Goal: Task Accomplishment & Management: Complete application form

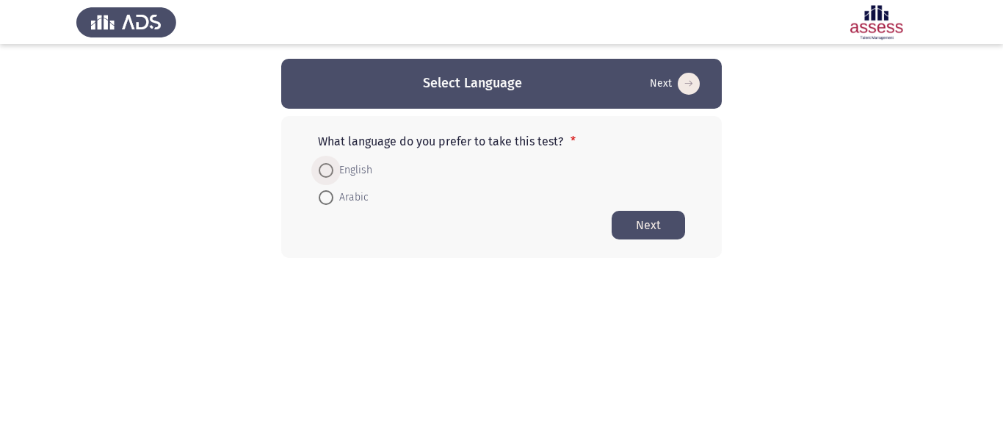
click at [353, 169] on span "English" at bounding box center [352, 170] width 39 height 18
click at [333, 169] on input "English" at bounding box center [326, 170] width 15 height 15
radio input "true"
click at [661, 214] on button "Next" at bounding box center [647, 224] width 73 height 29
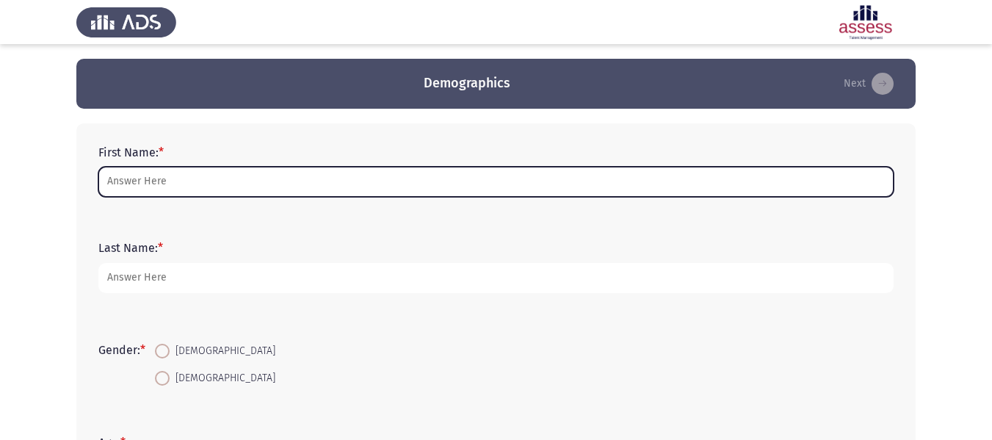
click at [215, 174] on input "First Name: *" at bounding box center [495, 182] width 795 height 30
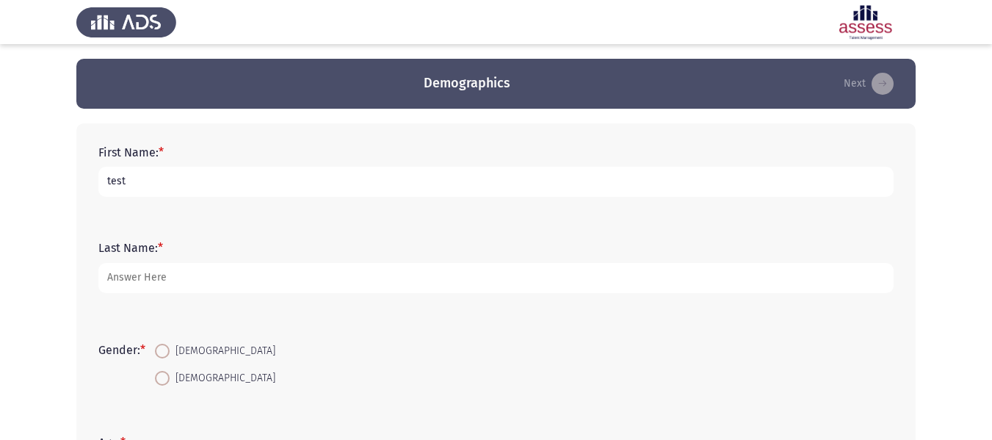
type input "test"
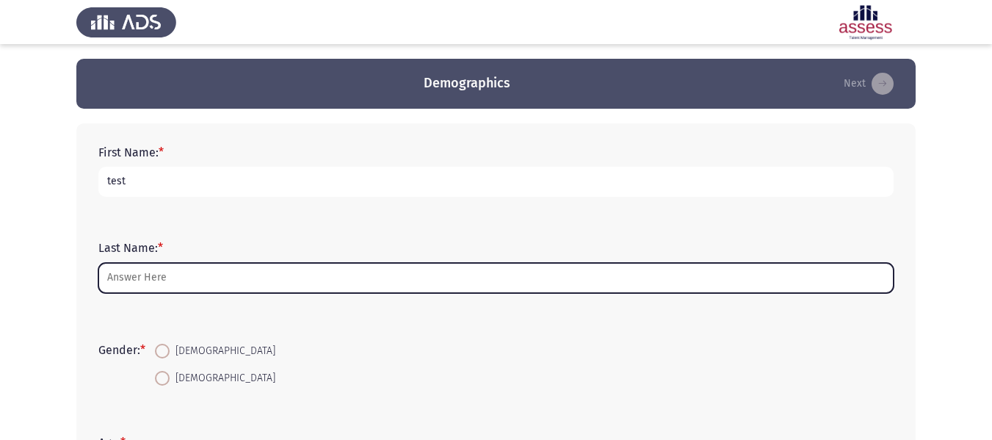
click at [175, 283] on input "Last Name: *" at bounding box center [495, 278] width 795 height 30
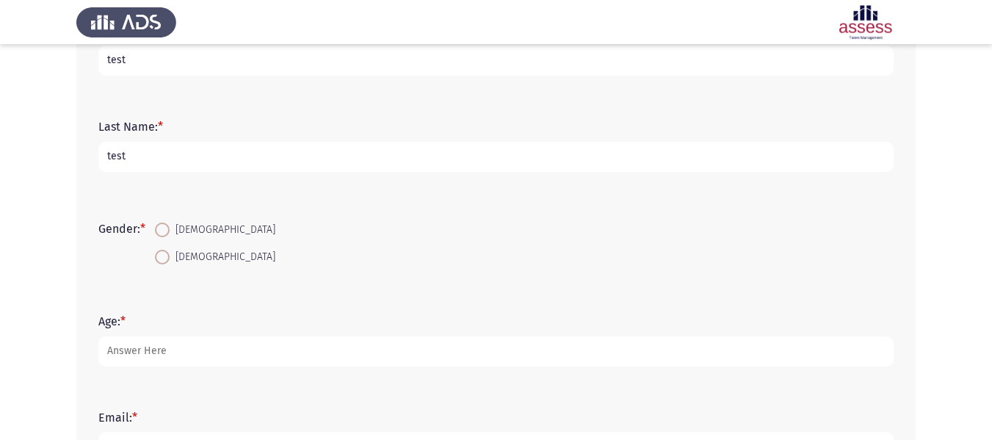
scroll to position [123, 0]
type input "test"
click at [165, 228] on span at bounding box center [162, 227] width 15 height 15
click at [165, 228] on input "[DEMOGRAPHIC_DATA]" at bounding box center [162, 227] width 15 height 15
radio input "true"
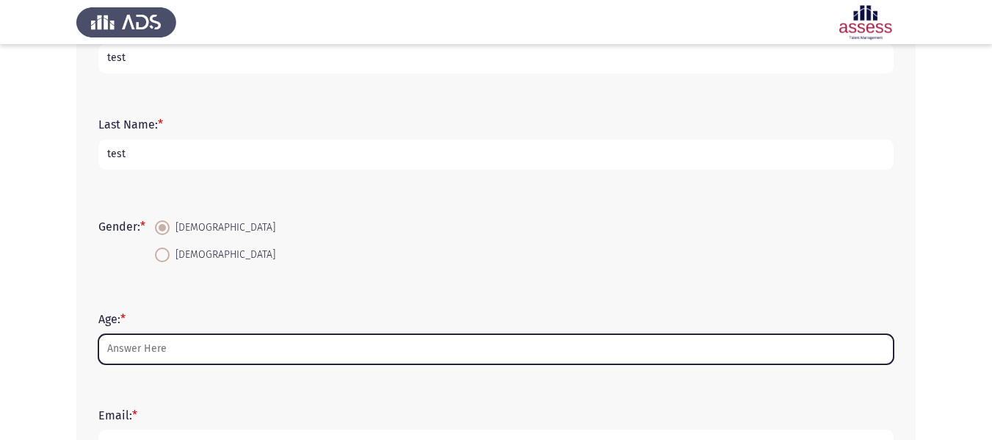
click at [138, 355] on input "Age: *" at bounding box center [495, 349] width 795 height 30
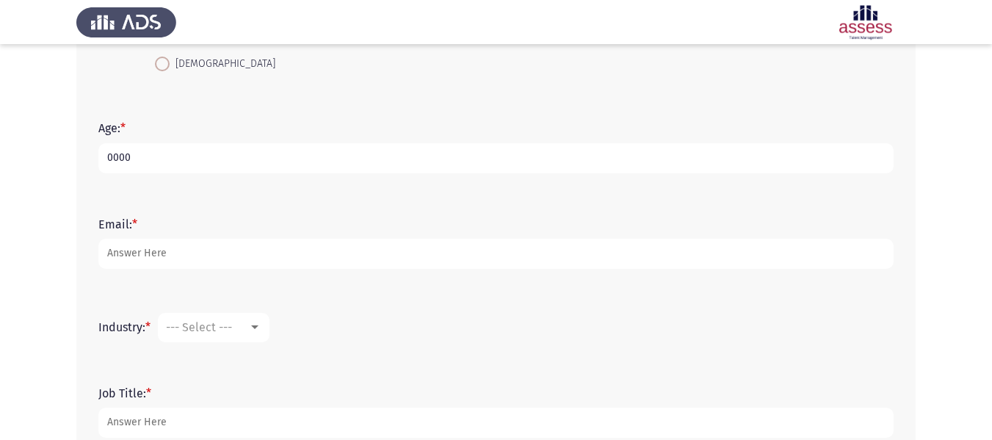
scroll to position [319, 0]
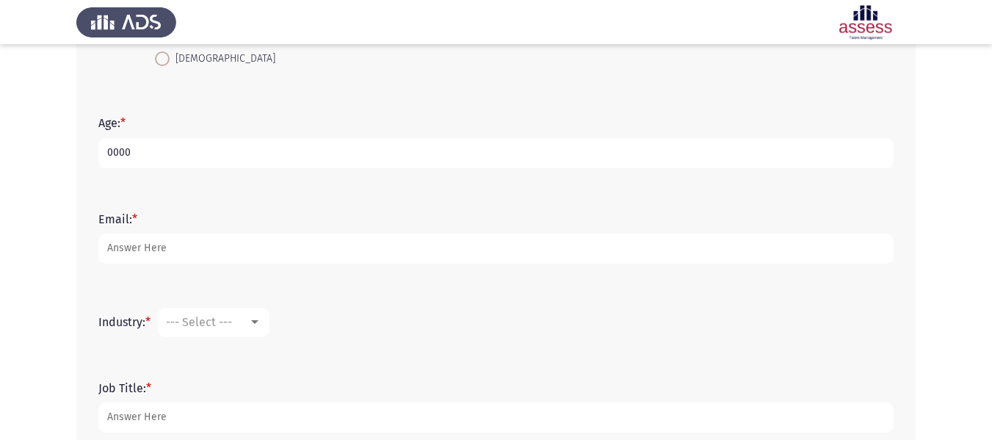
type input "0000"
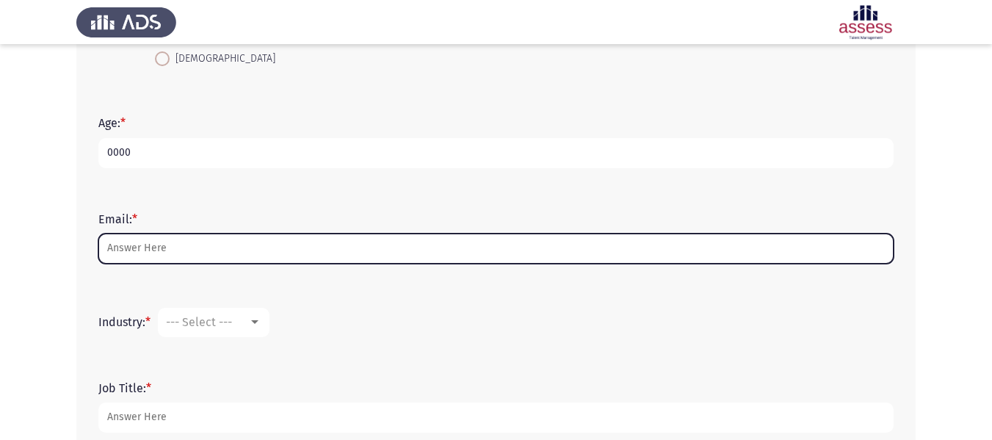
click at [125, 253] on input "Email: *" at bounding box center [495, 248] width 795 height 30
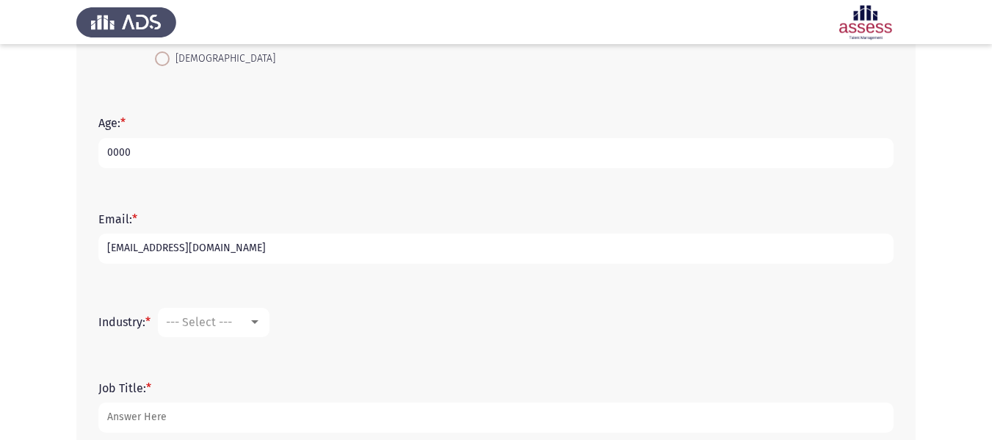
scroll to position [407, 0]
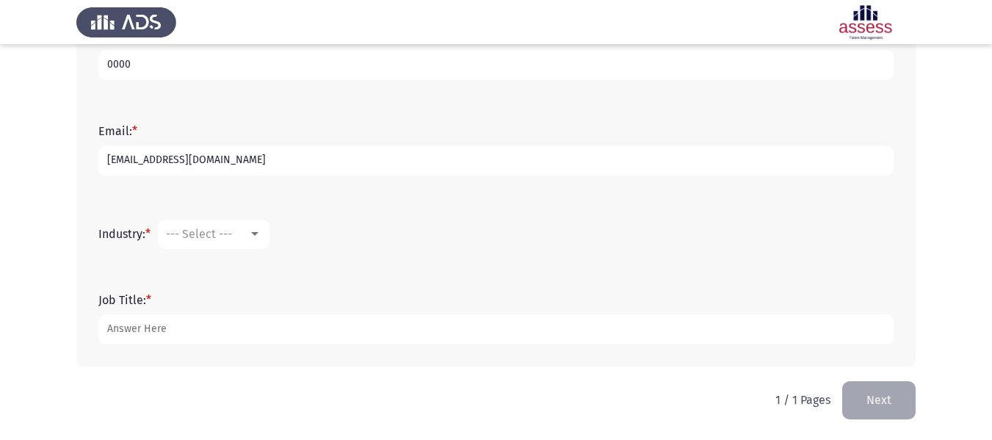
type input "[EMAIL_ADDRESS][DOMAIN_NAME]"
click at [202, 238] on span "--- Select ---" at bounding box center [199, 234] width 66 height 14
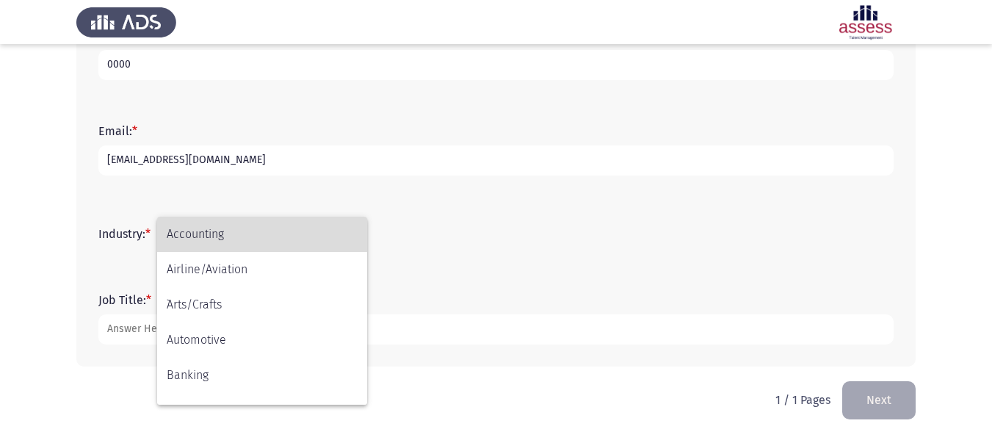
click at [209, 244] on span "Accounting" at bounding box center [262, 234] width 191 height 35
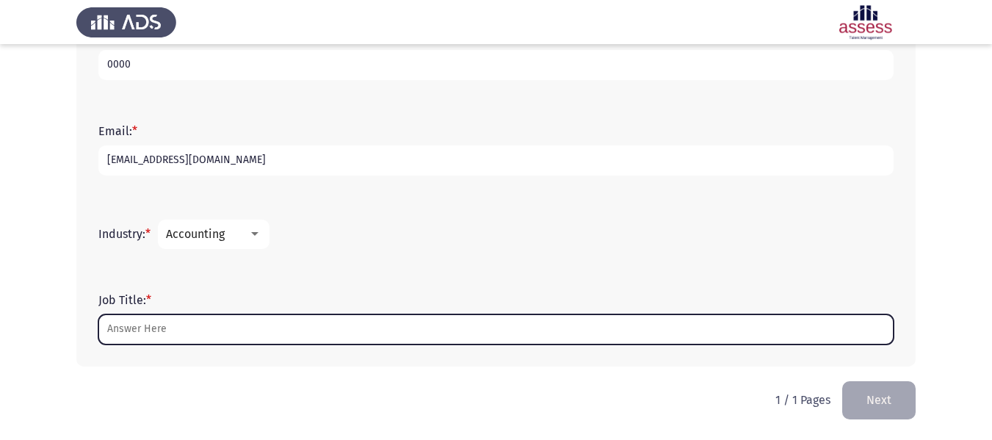
click at [140, 332] on input "Job Title: *" at bounding box center [495, 329] width 795 height 30
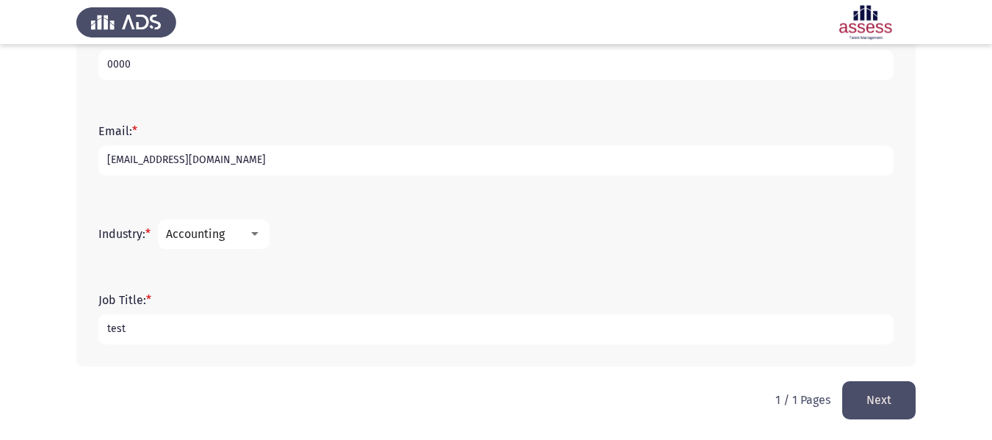
type input "test"
click at [859, 393] on button "Next" at bounding box center [878, 399] width 73 height 37
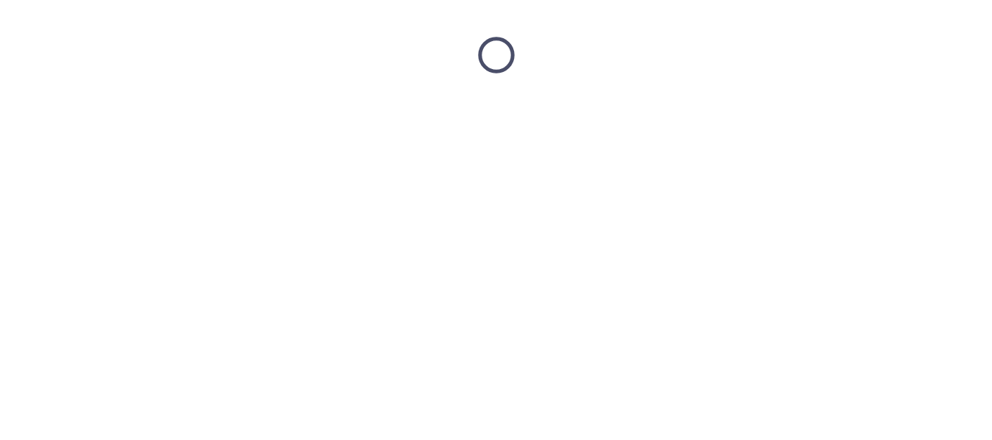
scroll to position [0, 0]
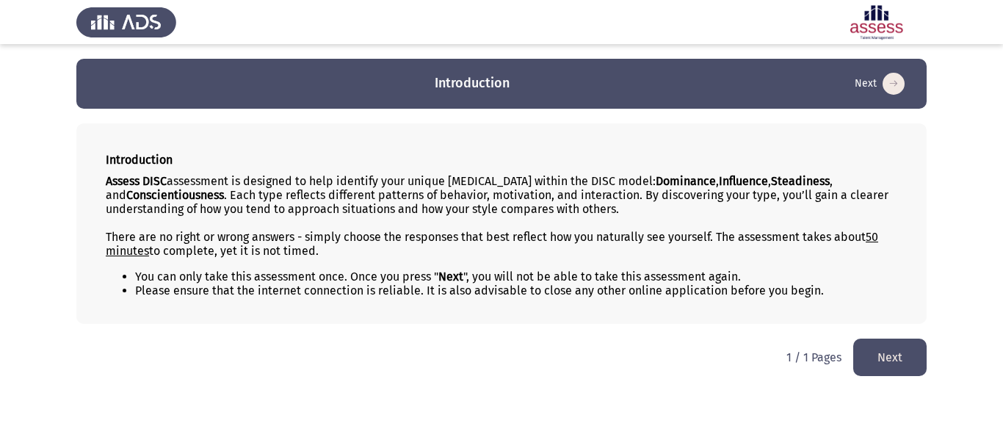
click at [888, 355] on button "Next" at bounding box center [889, 356] width 73 height 37
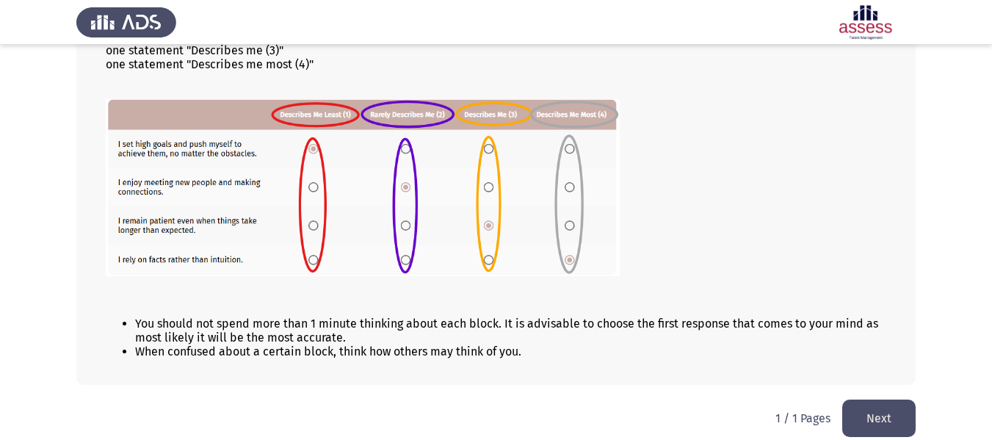
scroll to position [265, 0]
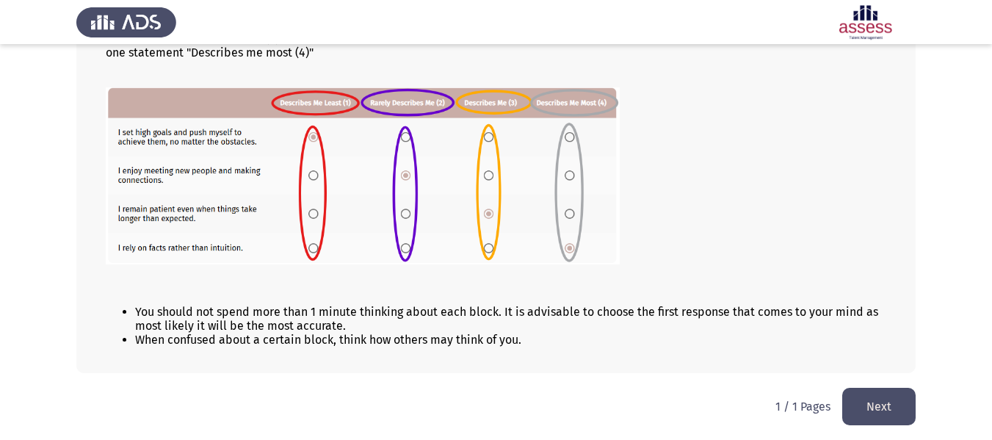
click at [876, 400] on button "Next" at bounding box center [878, 406] width 73 height 37
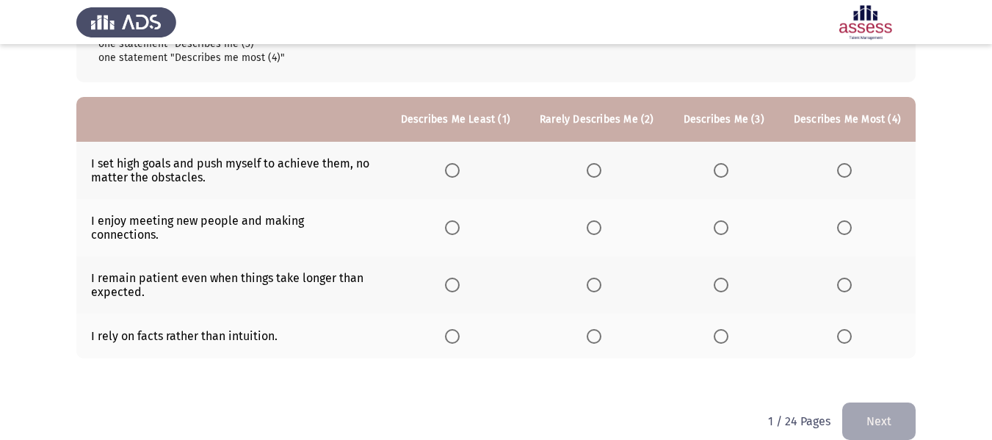
scroll to position [155, 0]
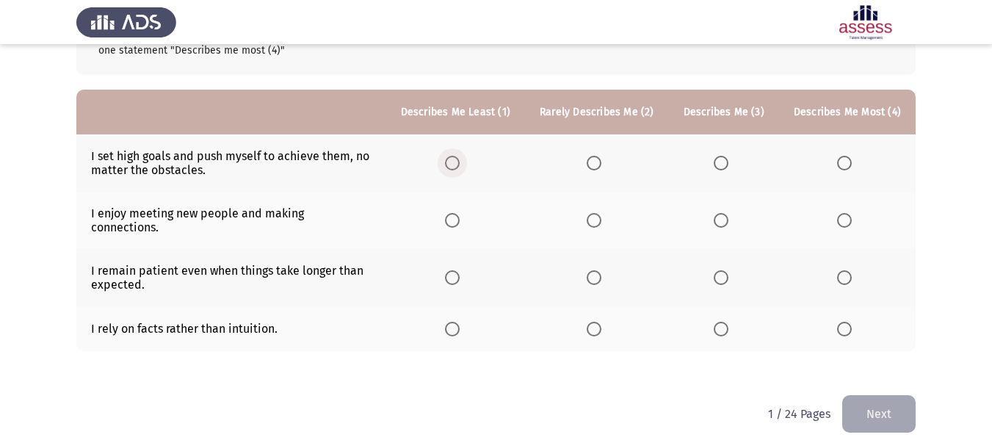
click at [459, 167] on span "Select an option" at bounding box center [452, 163] width 15 height 15
click at [459, 167] on input "Select an option" at bounding box center [452, 163] width 15 height 15
click at [601, 219] on span "Select an option" at bounding box center [593, 220] width 15 height 15
click at [601, 219] on input "Select an option" at bounding box center [593, 220] width 15 height 15
click at [721, 272] on span "Select an option" at bounding box center [720, 277] width 15 height 15
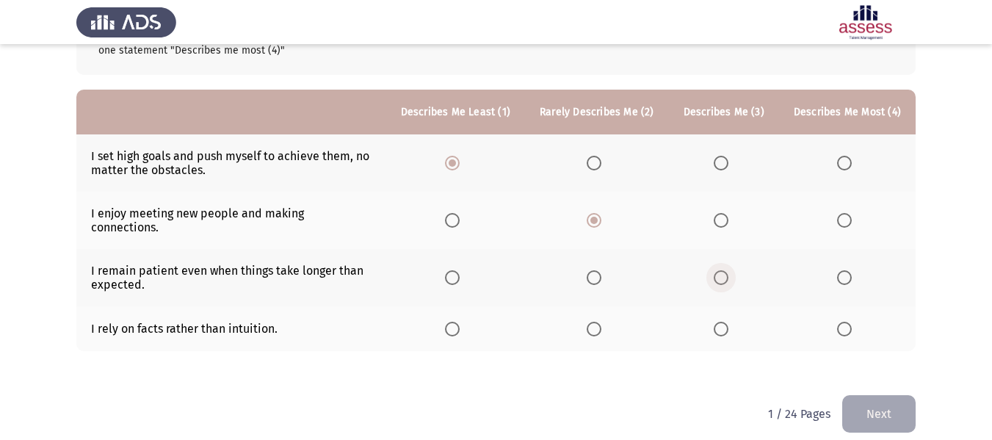
click at [721, 272] on input "Select an option" at bounding box center [720, 277] width 15 height 15
click at [846, 321] on span "Select an option" at bounding box center [844, 328] width 15 height 15
click at [846, 321] on input "Select an option" at bounding box center [844, 328] width 15 height 15
click at [879, 395] on button "Next" at bounding box center [878, 413] width 73 height 37
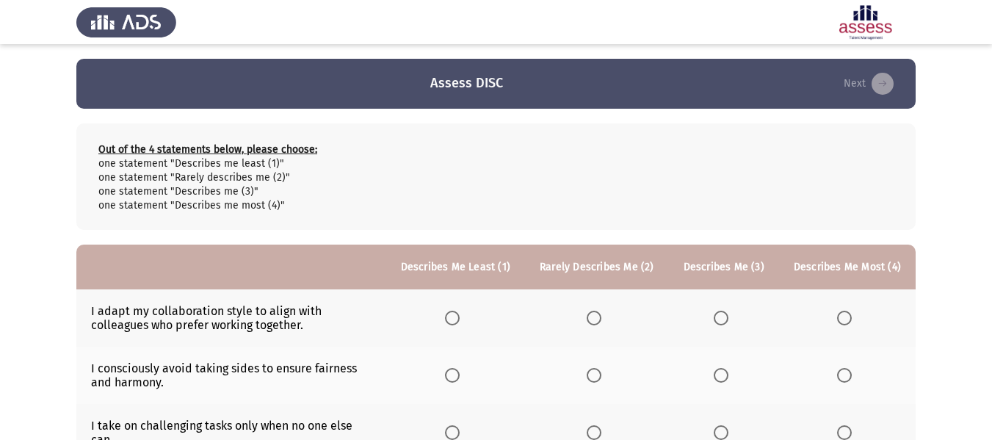
scroll to position [169, 0]
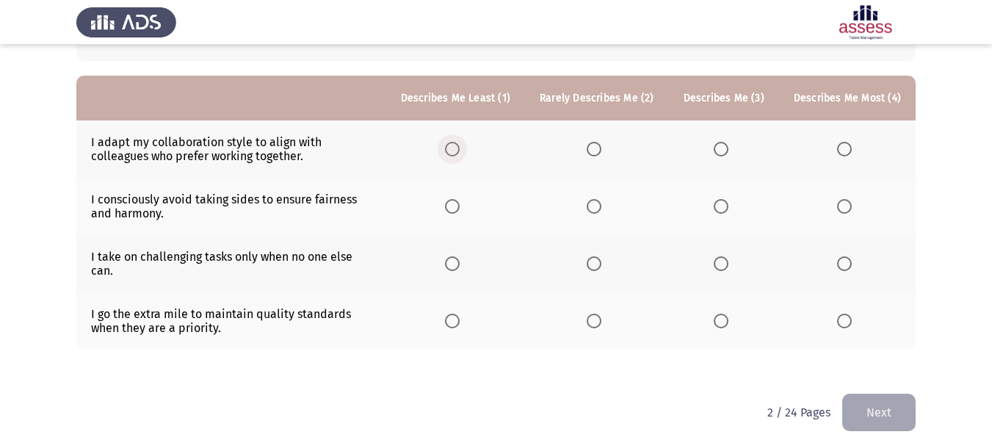
click at [459, 153] on span "Select an option" at bounding box center [452, 149] width 15 height 15
click at [459, 153] on input "Select an option" at bounding box center [452, 149] width 15 height 15
click at [601, 203] on span "Select an option" at bounding box center [593, 206] width 15 height 15
click at [601, 203] on input "Select an option" at bounding box center [593, 206] width 15 height 15
click at [728, 257] on span "Select an option" at bounding box center [720, 263] width 15 height 15
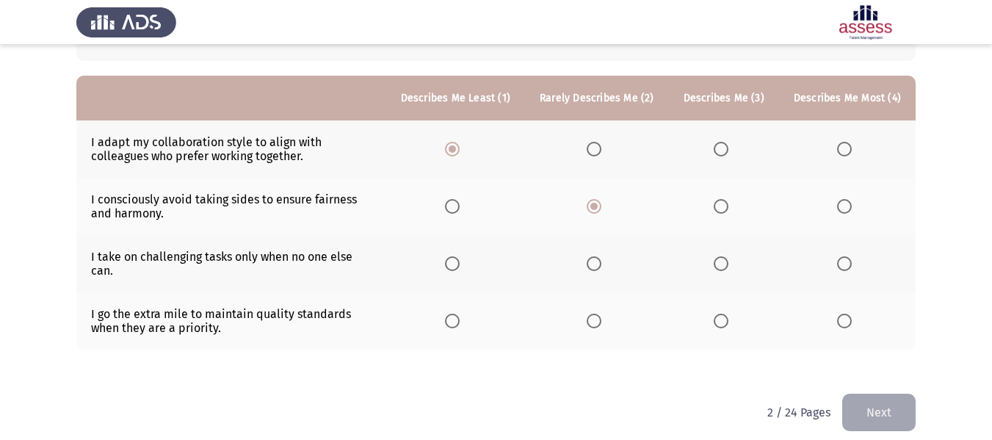
click at [728, 257] on input "Select an option" at bounding box center [720, 263] width 15 height 15
click at [846, 316] on span "Select an option" at bounding box center [844, 320] width 15 height 15
click at [846, 316] on input "Select an option" at bounding box center [844, 320] width 15 height 15
drag, startPoint x: 245, startPoint y: 159, endPoint x: 93, endPoint y: 143, distance: 152.7
click at [93, 143] on td "I adapt my collaboration style to align with colleagues who prefer working toge…" at bounding box center [231, 148] width 310 height 57
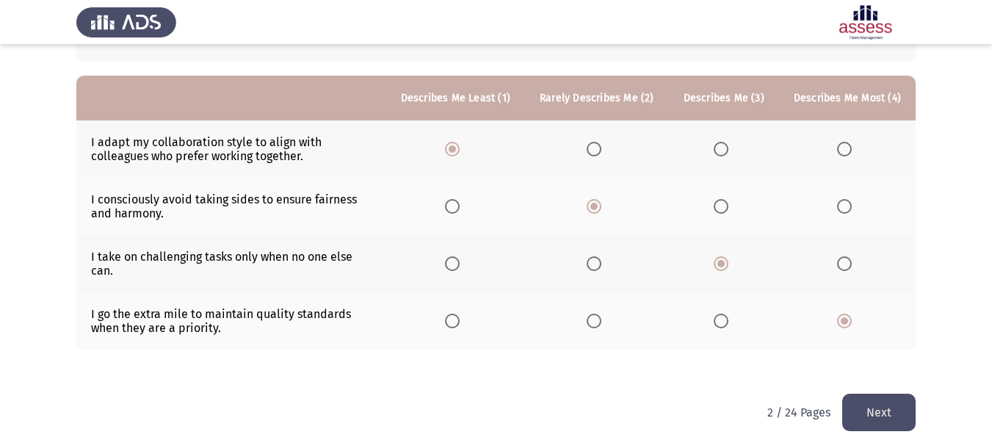
drag, startPoint x: 93, startPoint y: 143, endPoint x: 233, endPoint y: 155, distance: 140.7
click at [233, 155] on td "I adapt my collaboration style to align with colleagues who prefer working toge…" at bounding box center [231, 148] width 310 height 57
click at [883, 393] on button "Next" at bounding box center [878, 411] width 73 height 37
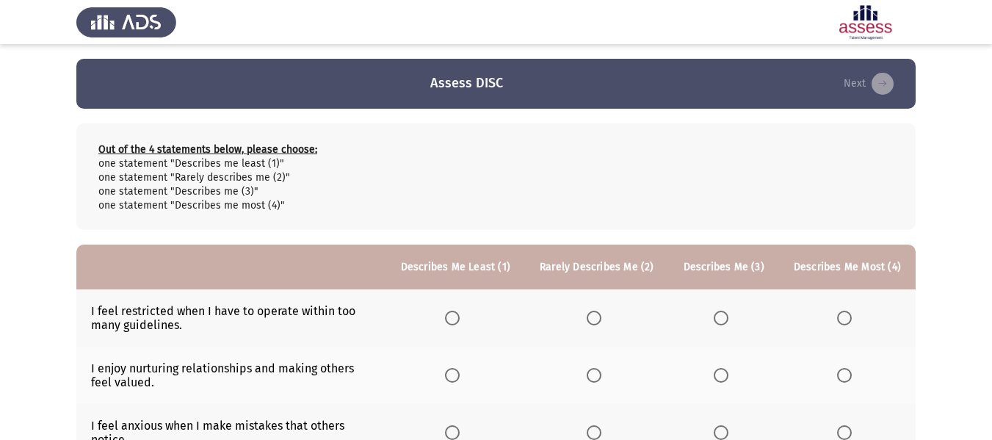
click at [465, 310] on mat-radio-button "Select an option" at bounding box center [455, 317] width 21 height 15
click at [459, 314] on span "Select an option" at bounding box center [452, 317] width 15 height 15
click at [459, 314] on input "Select an option" at bounding box center [452, 317] width 15 height 15
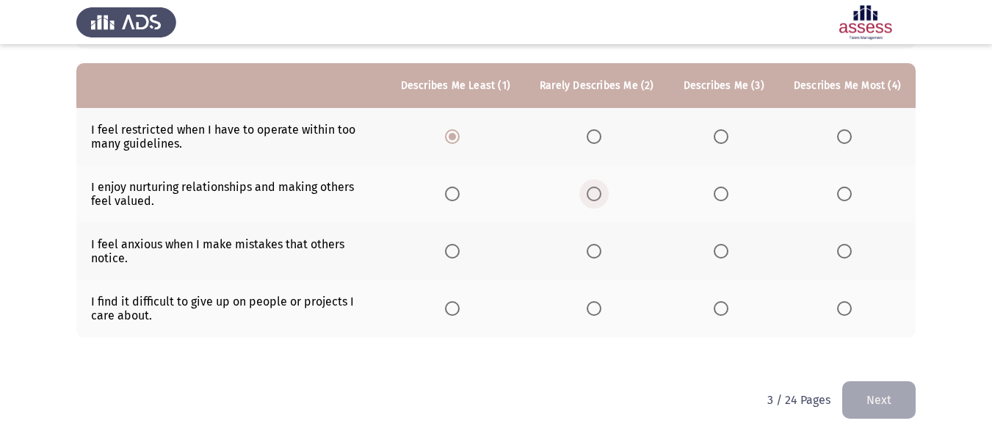
click at [599, 195] on span "Select an option" at bounding box center [593, 193] width 15 height 15
click at [599, 195] on input "Select an option" at bounding box center [593, 193] width 15 height 15
click at [728, 253] on span "Select an option" at bounding box center [720, 251] width 15 height 15
click at [728, 253] on input "Select an option" at bounding box center [720, 251] width 15 height 15
click at [854, 311] on label "Select an option" at bounding box center [847, 308] width 21 height 15
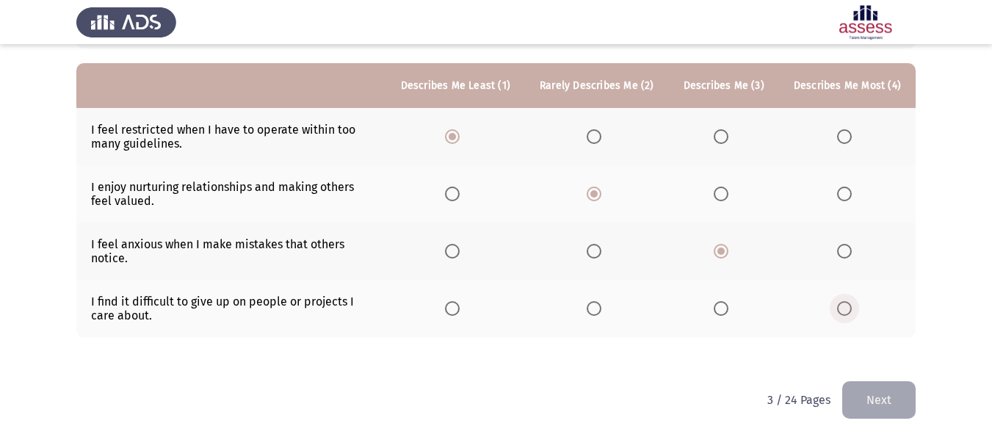
click at [851, 311] on input "Select an option" at bounding box center [844, 308] width 15 height 15
click at [877, 408] on button "Next" at bounding box center [878, 399] width 73 height 37
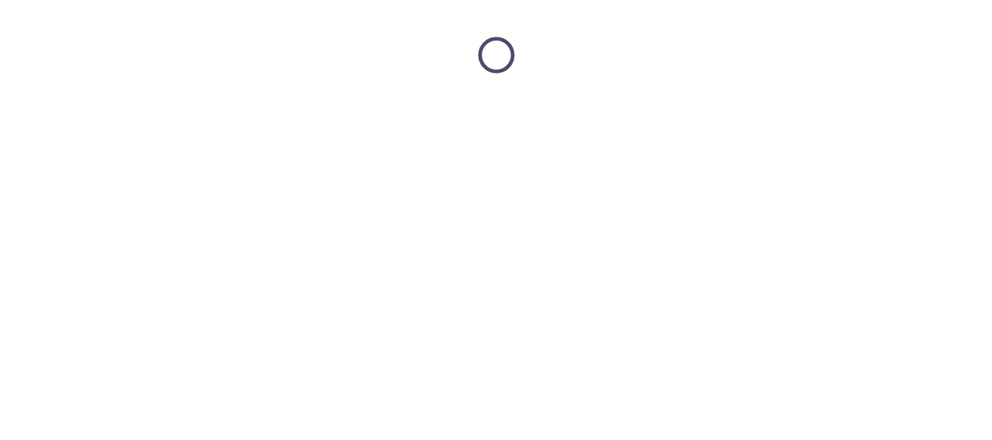
scroll to position [0, 0]
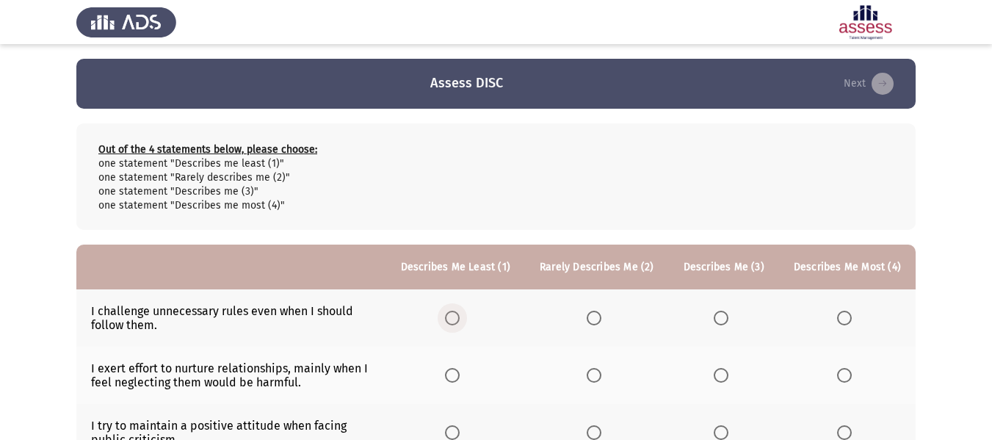
click at [459, 321] on span "Select an option" at bounding box center [452, 317] width 15 height 15
click at [459, 321] on input "Select an option" at bounding box center [452, 317] width 15 height 15
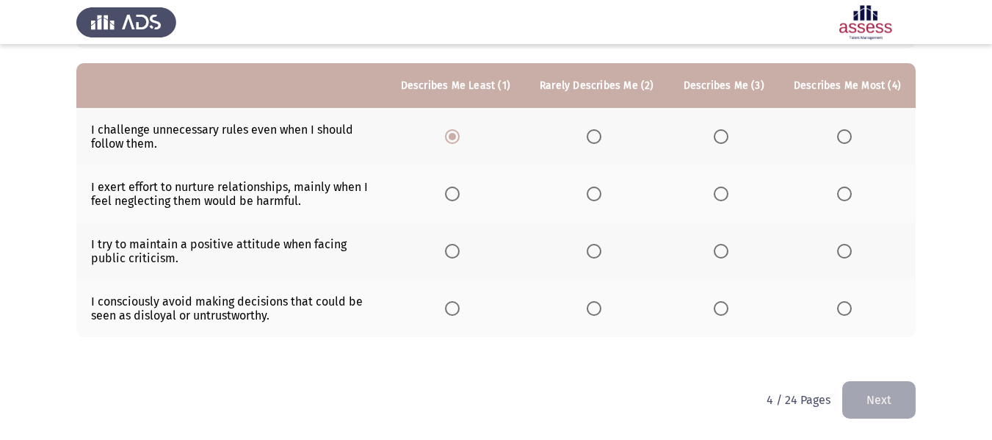
click at [601, 192] on span "Select an option" at bounding box center [593, 193] width 15 height 15
click at [601, 192] on input "Select an option" at bounding box center [593, 193] width 15 height 15
click at [728, 247] on span "Select an option" at bounding box center [720, 251] width 15 height 15
click at [728, 247] on input "Select an option" at bounding box center [720, 251] width 15 height 15
click at [846, 317] on mat-tooltip-component "WAITING" at bounding box center [848, 337] width 72 height 42
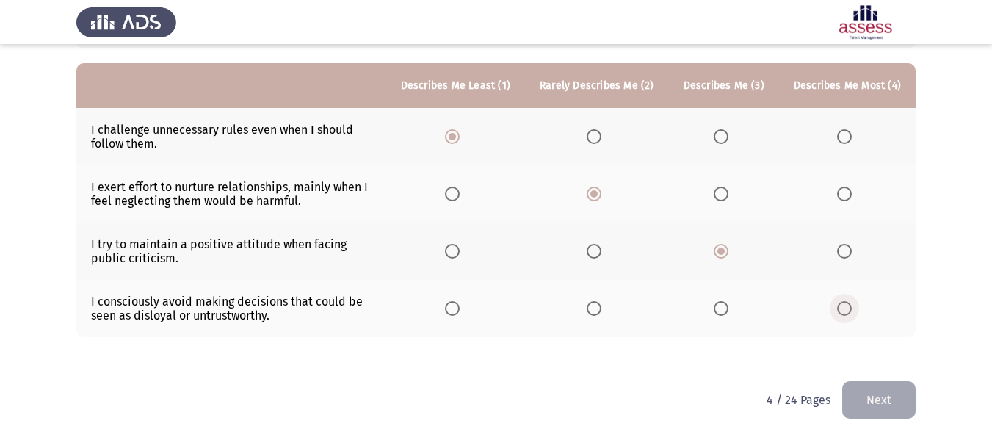
click at [848, 310] on span "Select an option" at bounding box center [844, 308] width 15 height 15
click at [848, 310] on input "Select an option" at bounding box center [844, 308] width 15 height 15
click at [890, 402] on button "Next" at bounding box center [878, 399] width 73 height 37
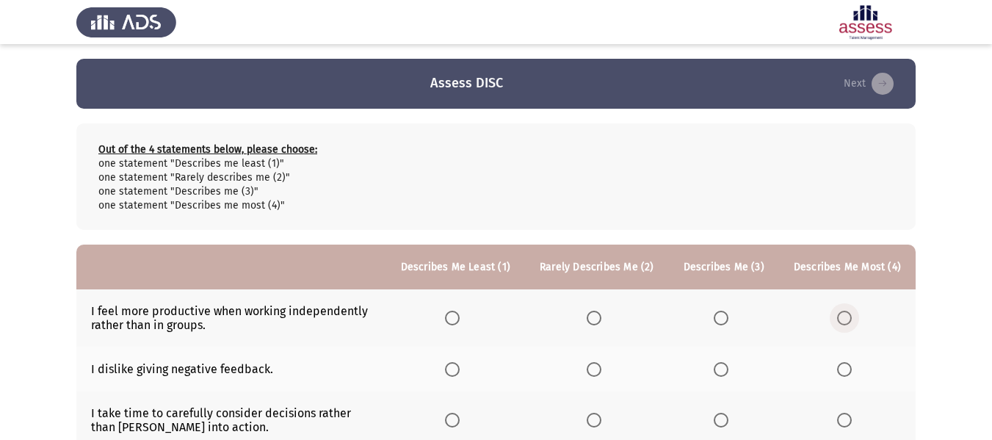
click at [842, 317] on span "Select an option" at bounding box center [844, 317] width 15 height 15
click at [842, 317] on input "Select an option" at bounding box center [844, 317] width 15 height 15
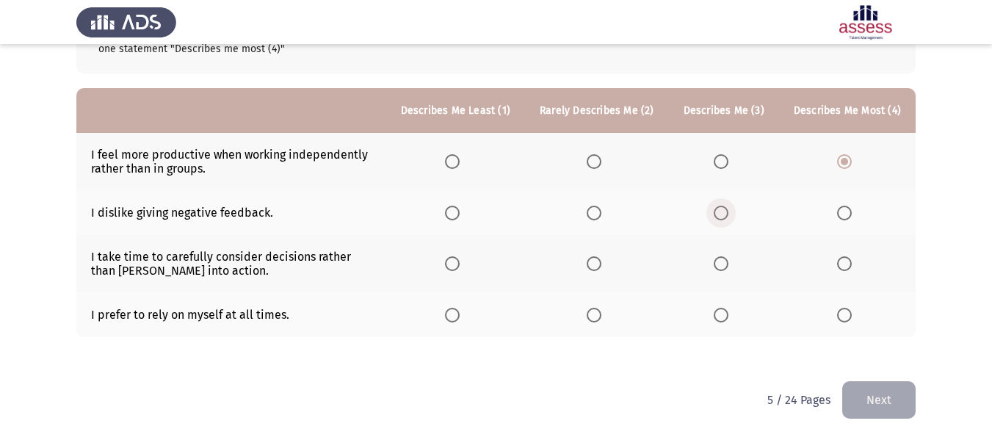
click at [728, 207] on span "Select an option" at bounding box center [720, 212] width 15 height 15
click at [728, 207] on input "Select an option" at bounding box center [720, 212] width 15 height 15
click at [601, 265] on span "Select an option" at bounding box center [593, 263] width 15 height 15
click at [601, 265] on input "Select an option" at bounding box center [593, 263] width 15 height 15
click at [459, 314] on span "Select an option" at bounding box center [452, 315] width 15 height 15
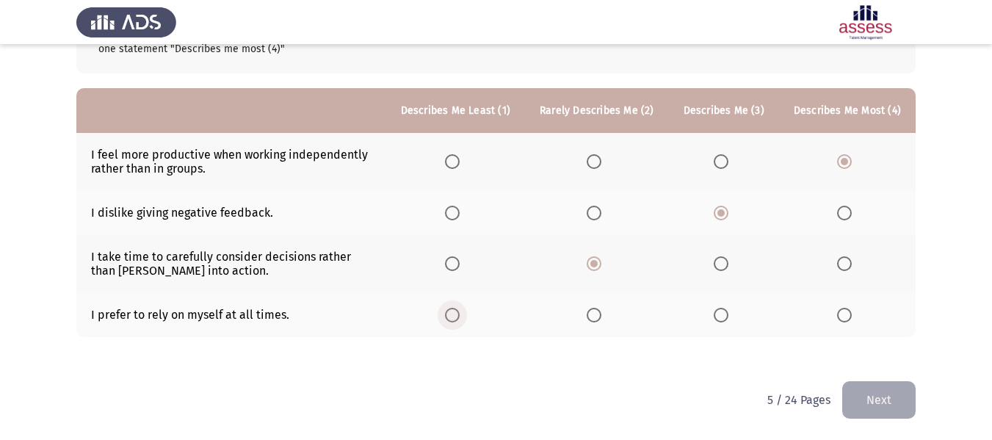
click at [459, 314] on input "Select an option" at bounding box center [452, 315] width 15 height 15
click at [902, 392] on button "Next" at bounding box center [878, 399] width 73 height 37
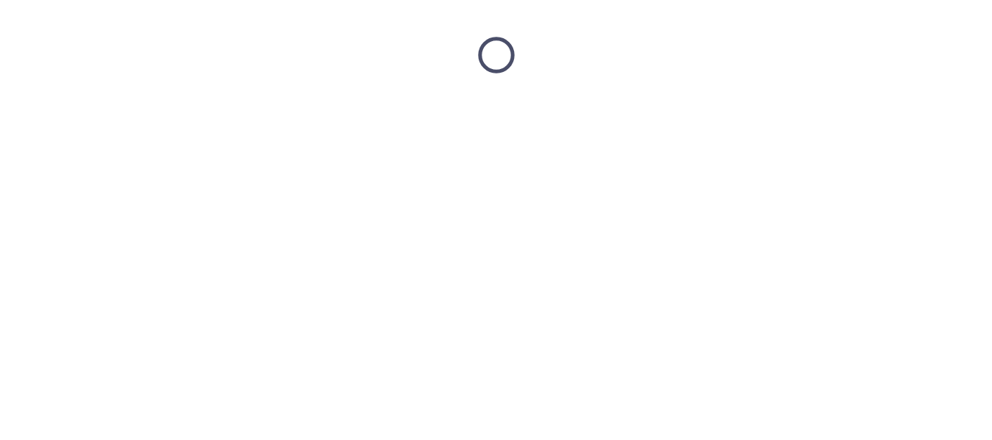
scroll to position [0, 0]
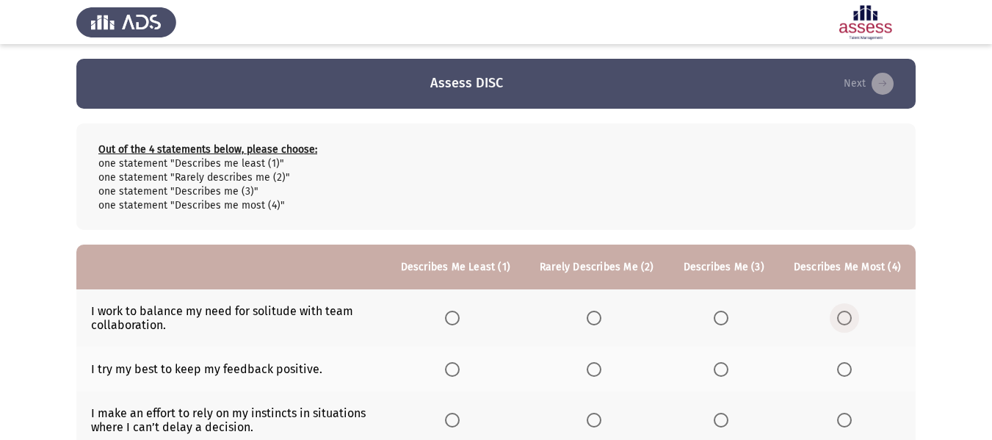
click at [846, 314] on span "Select an option" at bounding box center [844, 317] width 15 height 15
click at [846, 314] on input "Select an option" at bounding box center [844, 317] width 15 height 15
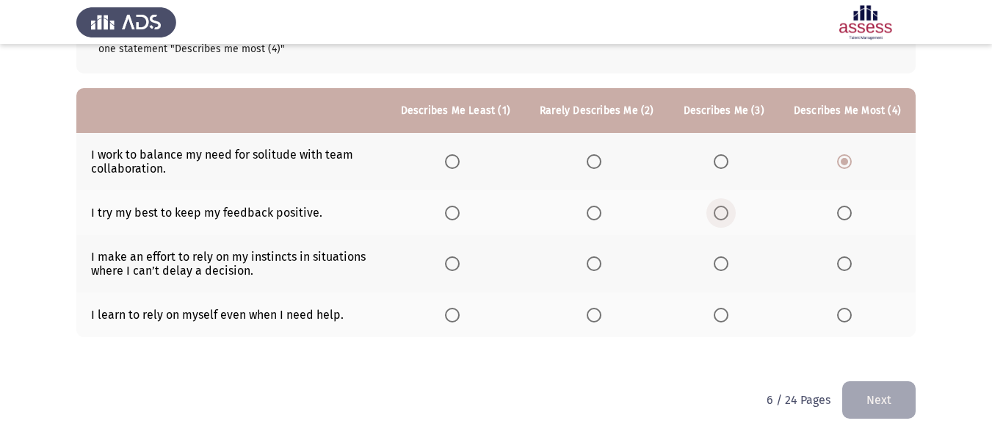
click at [728, 210] on span "Select an option" at bounding box center [720, 212] width 15 height 15
click at [728, 210] on input "Select an option" at bounding box center [720, 212] width 15 height 15
click at [591, 260] on th at bounding box center [597, 263] width 144 height 57
click at [597, 265] on span "Select an option" at bounding box center [593, 263] width 15 height 15
click at [597, 265] on input "Select an option" at bounding box center [593, 263] width 15 height 15
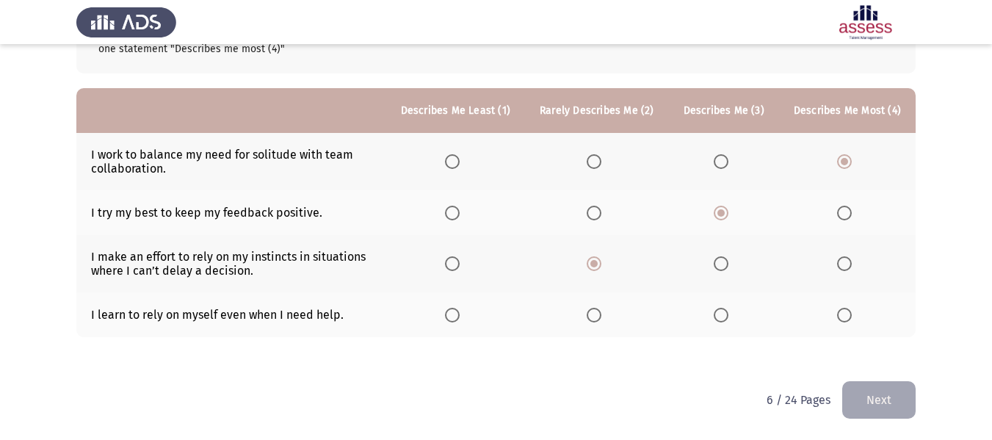
click at [454, 316] on th at bounding box center [455, 314] width 139 height 45
click at [459, 316] on span "Select an option" at bounding box center [452, 315] width 15 height 15
click at [459, 316] on input "Select an option" at bounding box center [452, 315] width 15 height 15
click at [877, 410] on button "Next" at bounding box center [878, 399] width 73 height 37
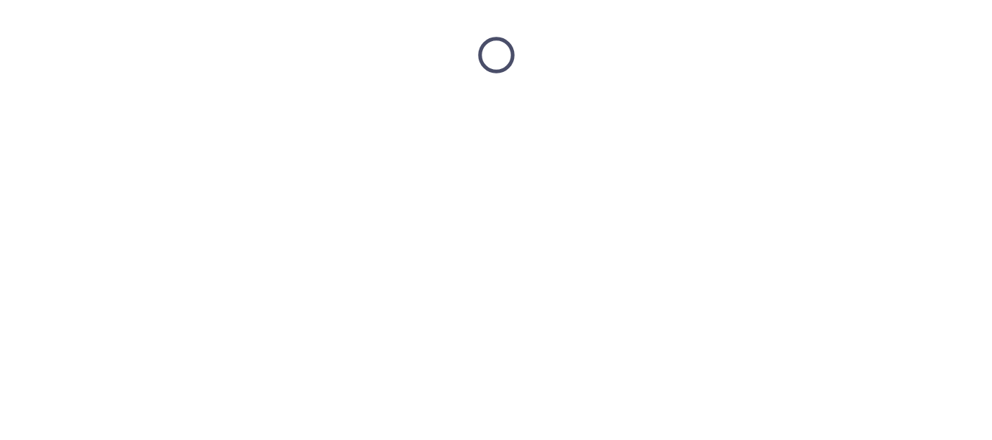
scroll to position [0, 0]
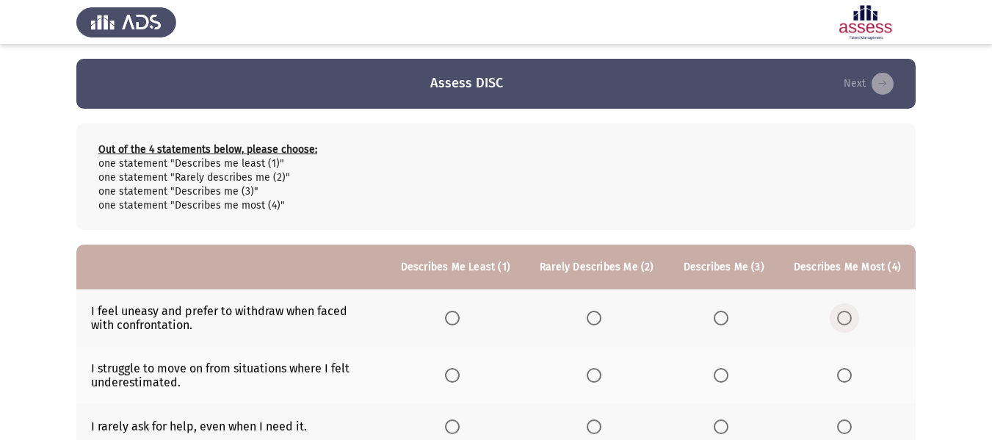
click at [851, 321] on span "Select an option" at bounding box center [844, 317] width 15 height 15
click at [851, 321] on input "Select an option" at bounding box center [844, 317] width 15 height 15
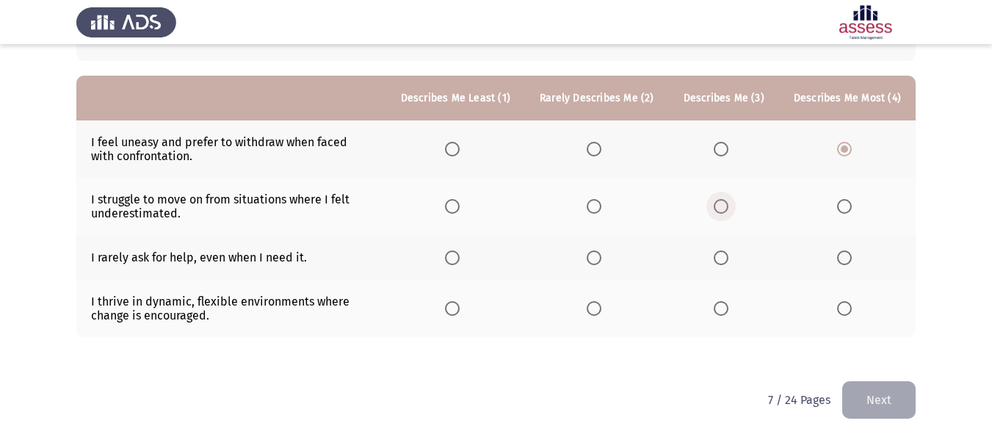
click at [725, 203] on span "Select an option" at bounding box center [720, 206] width 15 height 15
click at [725, 203] on input "Select an option" at bounding box center [720, 206] width 15 height 15
click at [601, 257] on span "Select an option" at bounding box center [593, 257] width 15 height 15
click at [601, 257] on input "Select an option" at bounding box center [593, 257] width 15 height 15
click at [465, 309] on label "Select an option" at bounding box center [455, 308] width 21 height 15
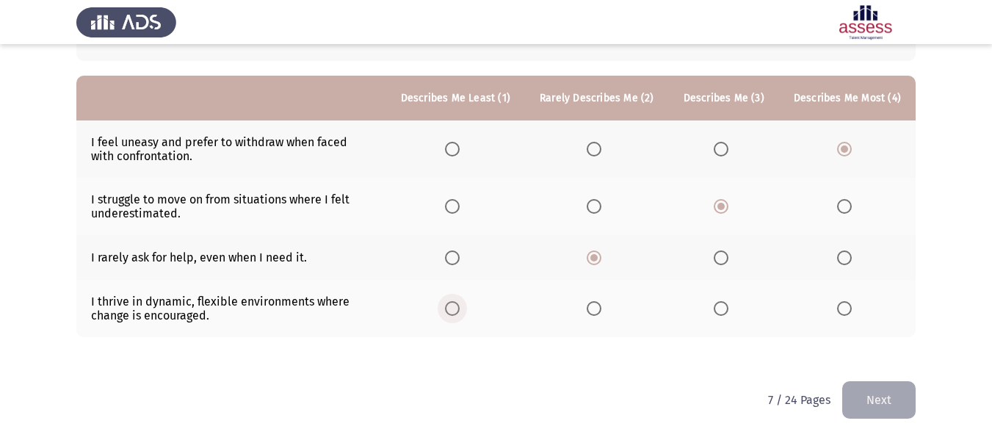
click at [459, 309] on input "Select an option" at bounding box center [452, 308] width 15 height 15
click at [885, 391] on button "Next" at bounding box center [878, 399] width 73 height 37
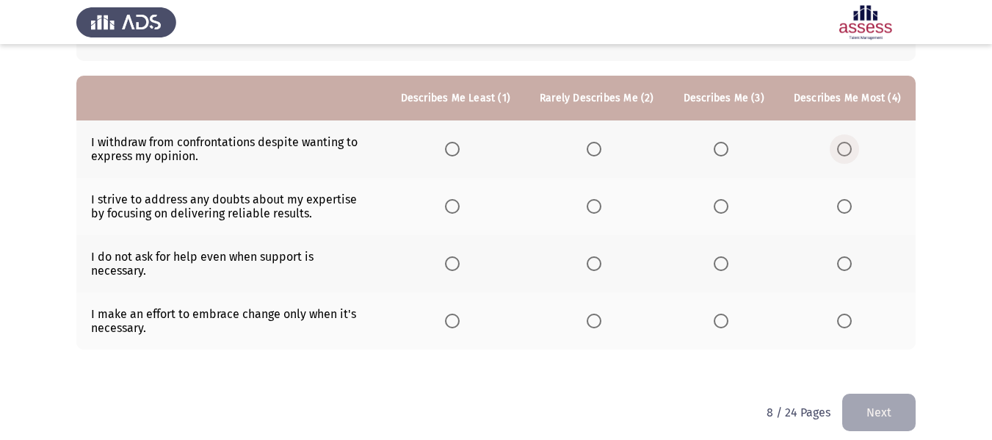
click at [842, 148] on span "Select an option" at bounding box center [844, 149] width 15 height 15
click at [842, 148] on input "Select an option" at bounding box center [844, 149] width 15 height 15
click at [719, 210] on span "Select an option" at bounding box center [720, 206] width 15 height 15
click at [719, 210] on input "Select an option" at bounding box center [720, 206] width 15 height 15
click at [459, 313] on span "Select an option" at bounding box center [452, 320] width 15 height 15
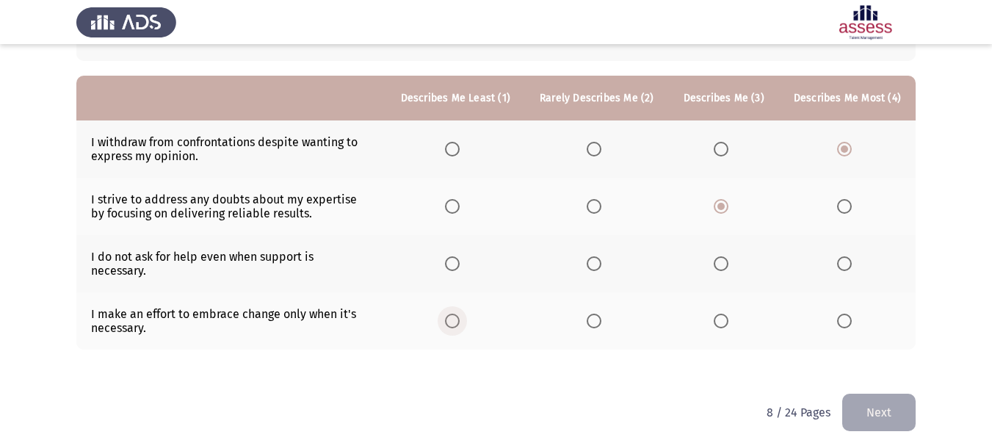
click at [459, 313] on input "Select an option" at bounding box center [452, 320] width 15 height 15
click at [601, 259] on span "Select an option" at bounding box center [593, 263] width 15 height 15
click at [601, 259] on input "Select an option" at bounding box center [593, 263] width 15 height 15
click at [893, 406] on button "Next" at bounding box center [878, 411] width 73 height 37
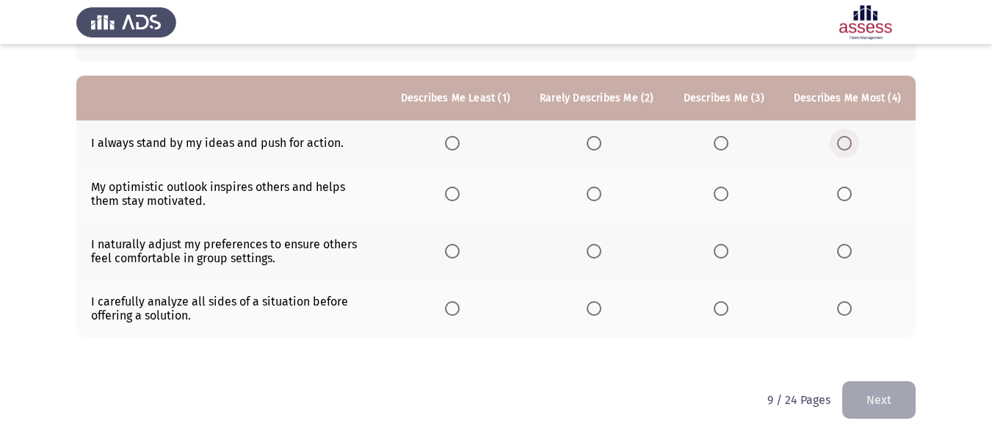
click at [841, 143] on span "Select an option" at bounding box center [844, 143] width 15 height 15
click at [841, 143] on input "Select an option" at bounding box center [844, 143] width 15 height 15
click at [728, 194] on span "Select an option" at bounding box center [720, 193] width 15 height 15
click at [728, 194] on input "Select an option" at bounding box center [720, 193] width 15 height 15
click at [601, 252] on span "Select an option" at bounding box center [593, 251] width 15 height 15
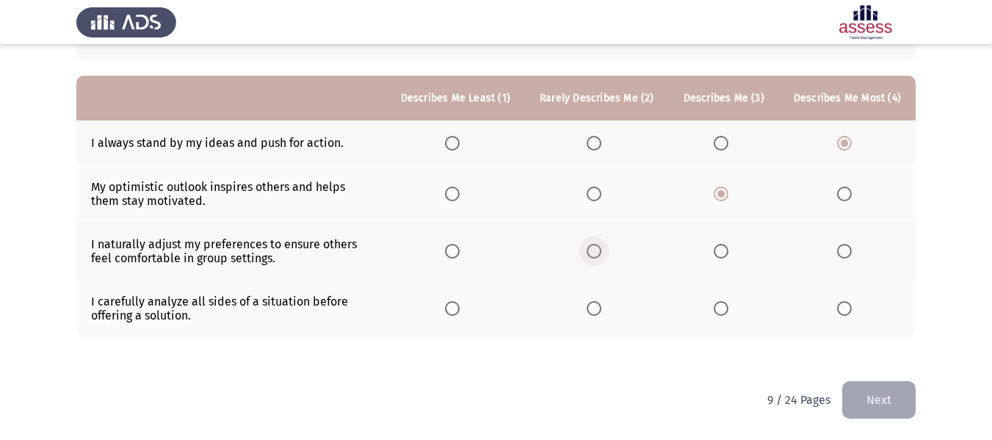
click at [601, 252] on input "Select an option" at bounding box center [593, 251] width 15 height 15
click at [455, 312] on span "Select an option" at bounding box center [452, 308] width 15 height 15
click at [455, 312] on input "Select an option" at bounding box center [452, 308] width 15 height 15
click at [867, 396] on button "Next" at bounding box center [878, 399] width 73 height 37
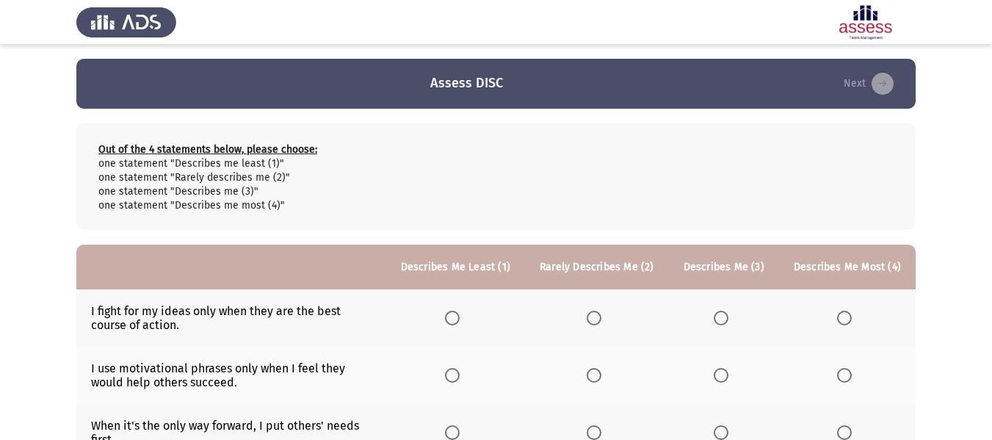
scroll to position [181, 0]
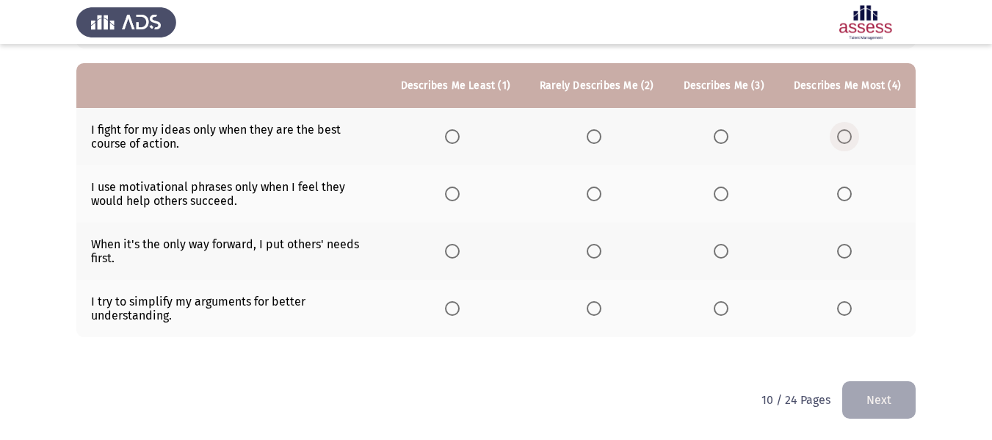
click at [854, 136] on label "Select an option" at bounding box center [847, 136] width 21 height 15
click at [851, 136] on input "Select an option" at bounding box center [844, 136] width 15 height 15
click at [734, 193] on label "Select an option" at bounding box center [723, 193] width 21 height 15
click at [728, 193] on input "Select an option" at bounding box center [720, 193] width 15 height 15
click at [598, 246] on span "Select an option" at bounding box center [593, 251] width 15 height 15
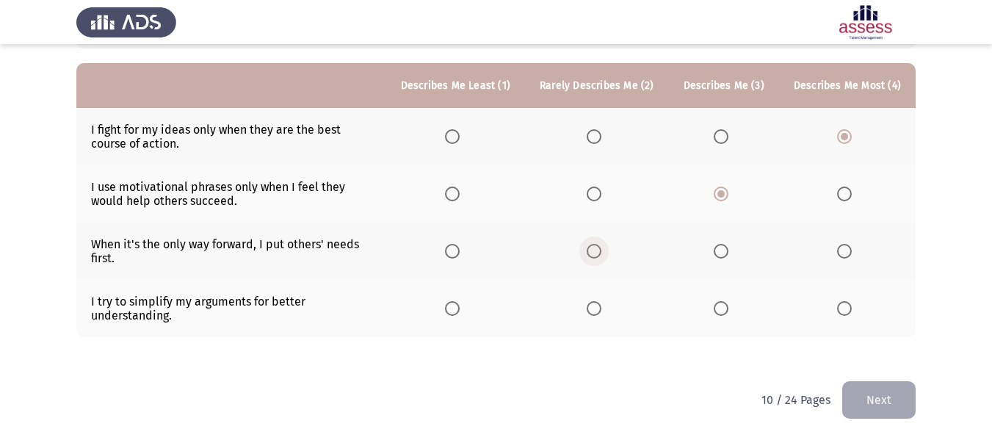
click at [598, 246] on input "Select an option" at bounding box center [593, 251] width 15 height 15
click at [454, 313] on th at bounding box center [455, 308] width 139 height 57
click at [459, 305] on span "Select an option" at bounding box center [452, 308] width 15 height 15
click at [459, 305] on input "Select an option" at bounding box center [452, 308] width 15 height 15
click at [882, 393] on button "Next" at bounding box center [878, 399] width 73 height 37
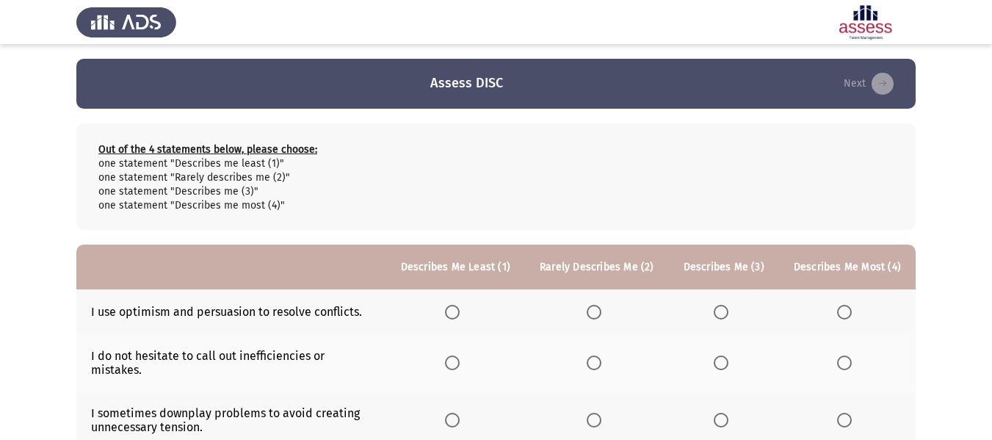
scroll to position [156, 0]
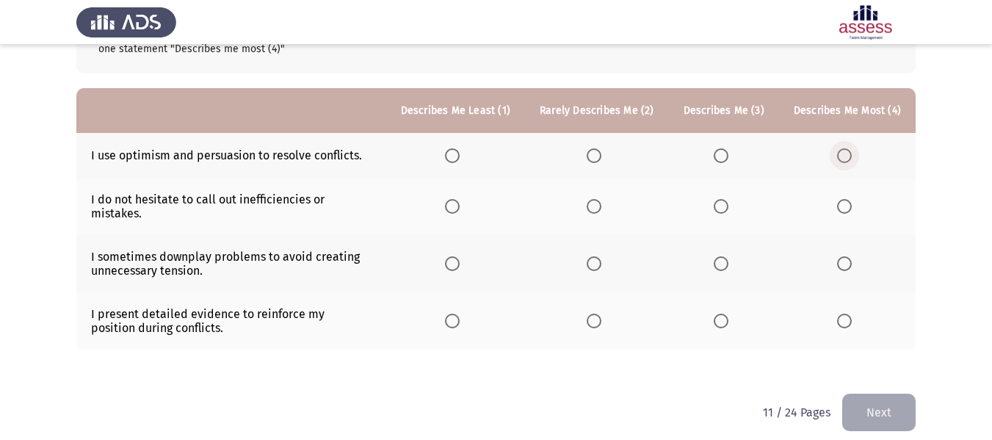
click at [839, 159] on span "Select an option" at bounding box center [844, 155] width 15 height 15
click at [839, 159] on input "Select an option" at bounding box center [844, 155] width 15 height 15
click at [728, 199] on span "Select an option" at bounding box center [720, 206] width 15 height 15
click at [728, 199] on input "Select an option" at bounding box center [720, 206] width 15 height 15
click at [601, 256] on span "Select an option" at bounding box center [593, 263] width 15 height 15
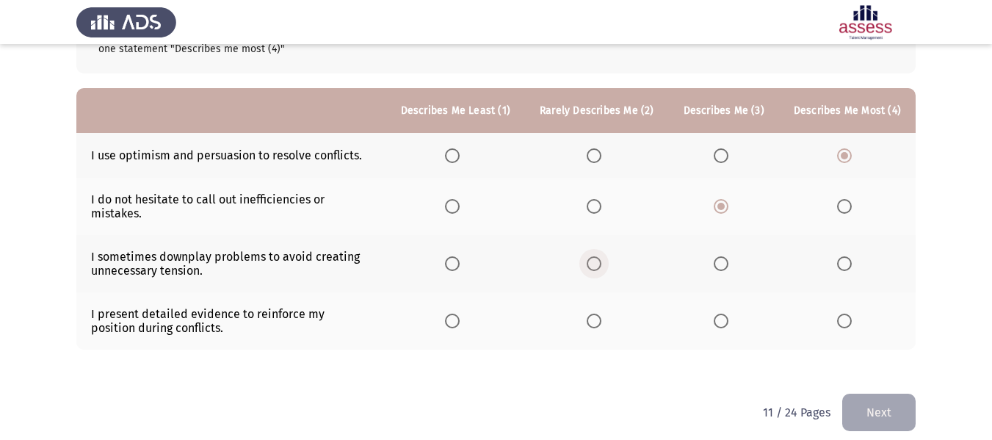
click at [601, 256] on input "Select an option" at bounding box center [593, 263] width 15 height 15
click at [459, 313] on span "Select an option" at bounding box center [452, 320] width 15 height 15
click at [459, 313] on input "Select an option" at bounding box center [452, 320] width 15 height 15
click at [876, 393] on button "Next" at bounding box center [878, 411] width 73 height 37
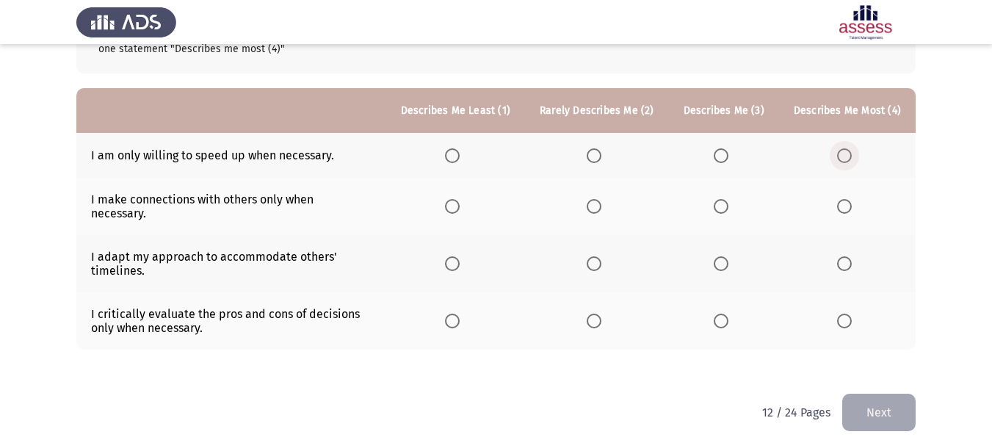
click at [840, 153] on span "Select an option" at bounding box center [844, 155] width 15 height 15
click at [840, 153] on input "Select an option" at bounding box center [844, 155] width 15 height 15
click at [728, 199] on span "Select an option" at bounding box center [720, 206] width 15 height 15
click at [728, 199] on input "Select an option" at bounding box center [720, 206] width 15 height 15
click at [601, 256] on span "Select an option" at bounding box center [593, 263] width 15 height 15
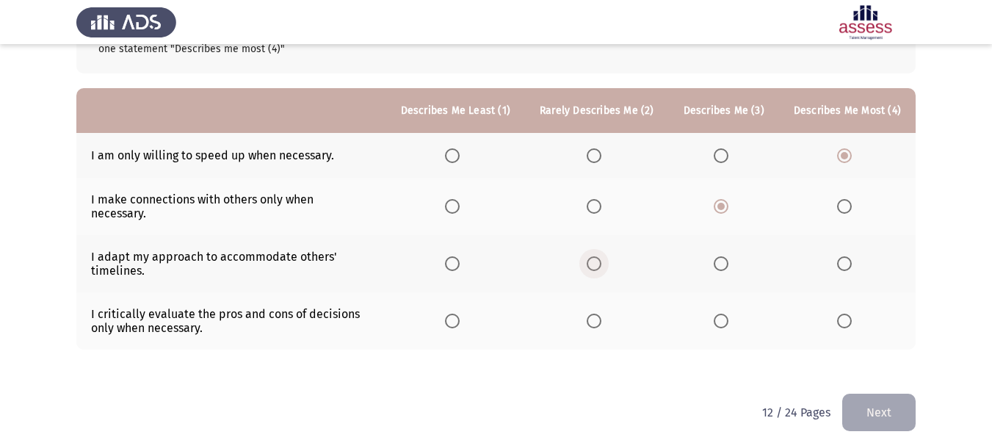
click at [601, 256] on input "Select an option" at bounding box center [593, 263] width 15 height 15
click at [459, 313] on span "Select an option" at bounding box center [452, 320] width 15 height 15
click at [459, 313] on input "Select an option" at bounding box center [452, 320] width 15 height 15
click at [865, 403] on button "Next" at bounding box center [878, 411] width 73 height 37
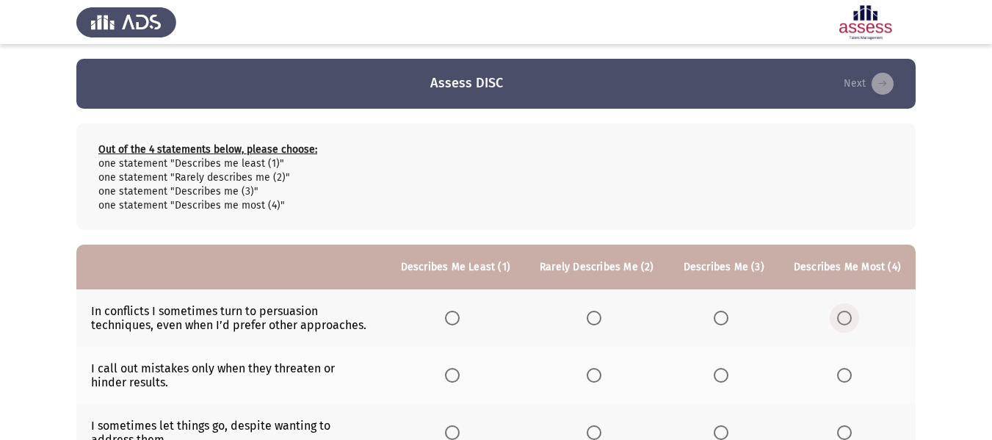
click at [845, 324] on span "Select an option" at bounding box center [844, 317] width 15 height 15
click at [845, 324] on input "Select an option" at bounding box center [844, 317] width 15 height 15
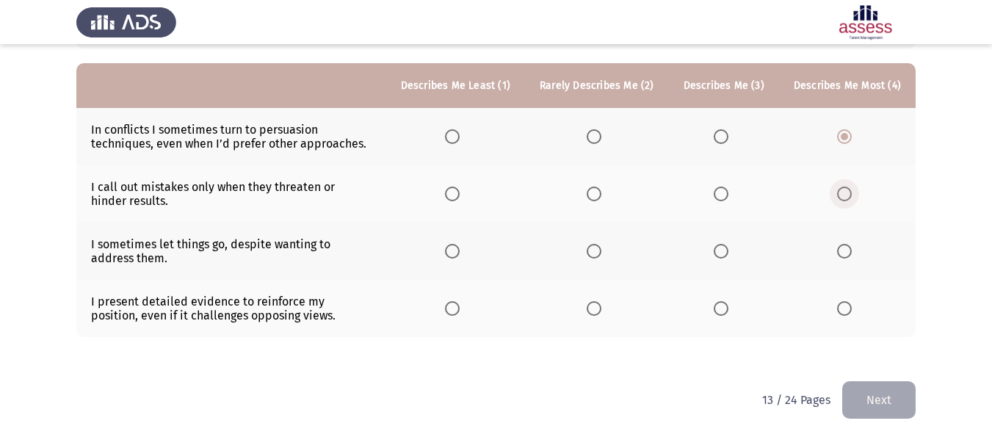
click at [845, 195] on span "Select an option" at bounding box center [844, 193] width 15 height 15
click at [845, 195] on input "Select an option" at bounding box center [844, 193] width 15 height 15
click at [459, 139] on span "Select an option" at bounding box center [452, 136] width 15 height 15
click at [459, 139] on input "Select an option" at bounding box center [452, 136] width 15 height 15
click at [721, 251] on span "Select an option" at bounding box center [720, 251] width 15 height 15
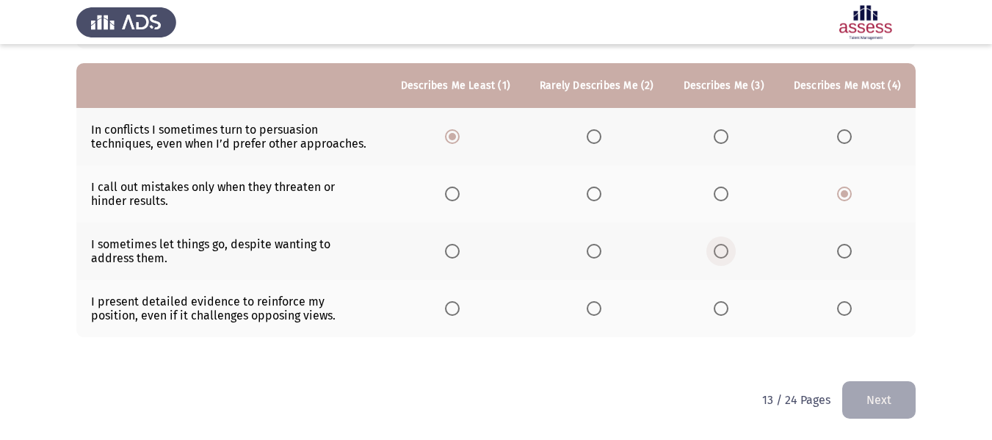
click at [721, 251] on input "Select an option" at bounding box center [720, 251] width 15 height 15
click at [841, 310] on span "Select an option" at bounding box center [844, 308] width 15 height 15
click at [841, 310] on input "Select an option" at bounding box center [844, 308] width 15 height 15
click at [844, 193] on span "Select an option" at bounding box center [844, 193] width 15 height 15
click at [844, 193] on input "Select an option" at bounding box center [844, 193] width 15 height 15
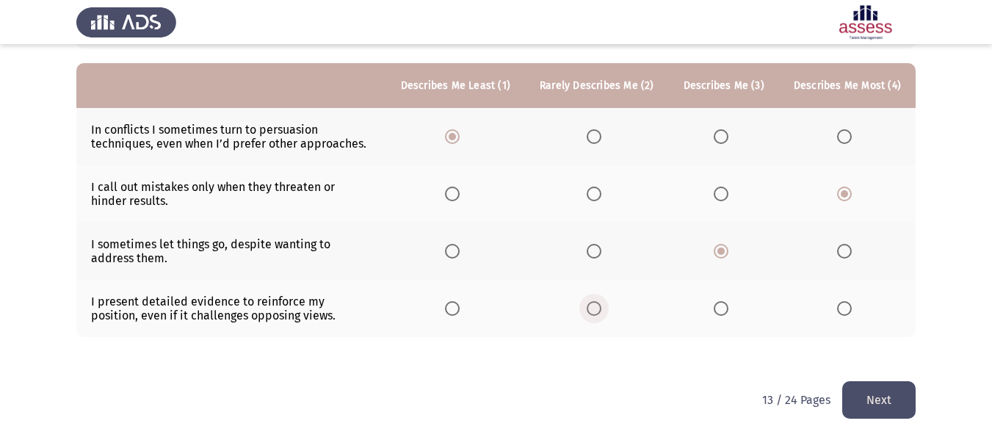
click at [601, 309] on span "Select an option" at bounding box center [593, 308] width 15 height 15
click at [601, 309] on input "Select an option" at bounding box center [593, 308] width 15 height 15
click at [865, 407] on button "Next" at bounding box center [878, 399] width 73 height 37
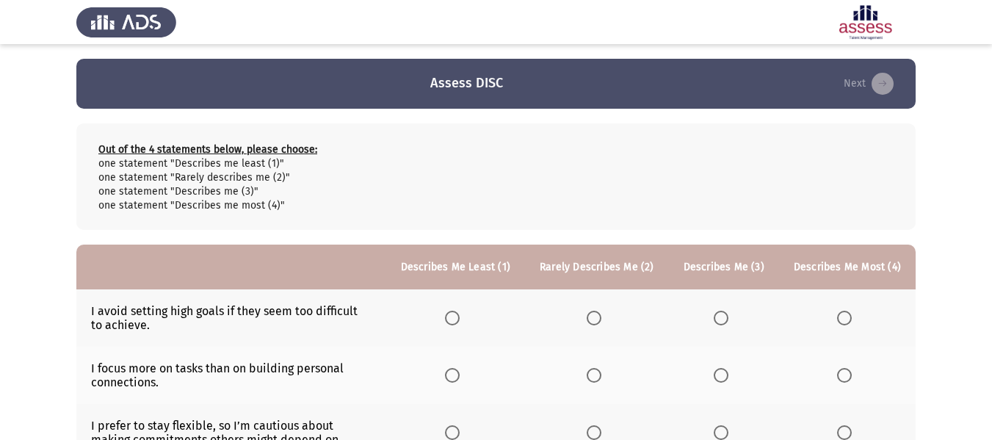
click at [459, 317] on span "Select an option" at bounding box center [452, 317] width 15 height 15
click at [459, 317] on input "Select an option" at bounding box center [452, 317] width 15 height 15
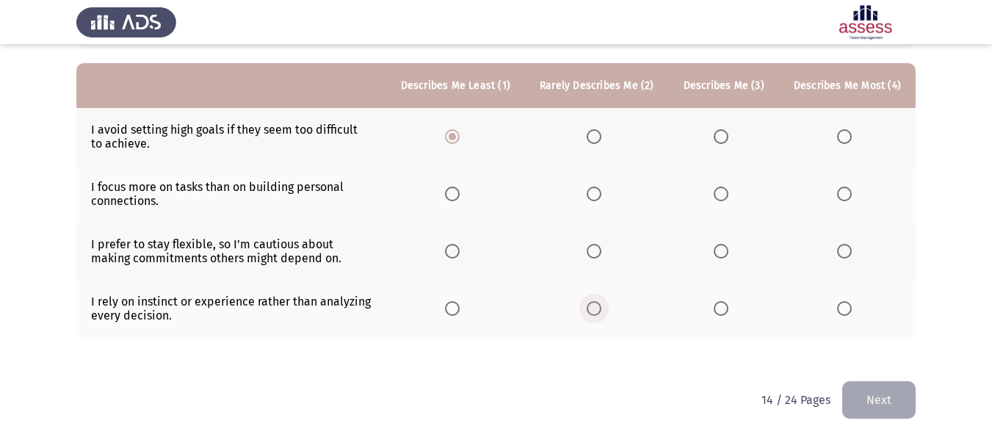
click at [601, 302] on span "Select an option" at bounding box center [593, 308] width 15 height 15
click at [601, 302] on input "Select an option" at bounding box center [593, 308] width 15 height 15
click at [728, 247] on span "Select an option" at bounding box center [720, 251] width 15 height 15
click at [728, 247] on input "Select an option" at bounding box center [720, 251] width 15 height 15
click at [844, 194] on span "Select an option" at bounding box center [844, 193] width 15 height 15
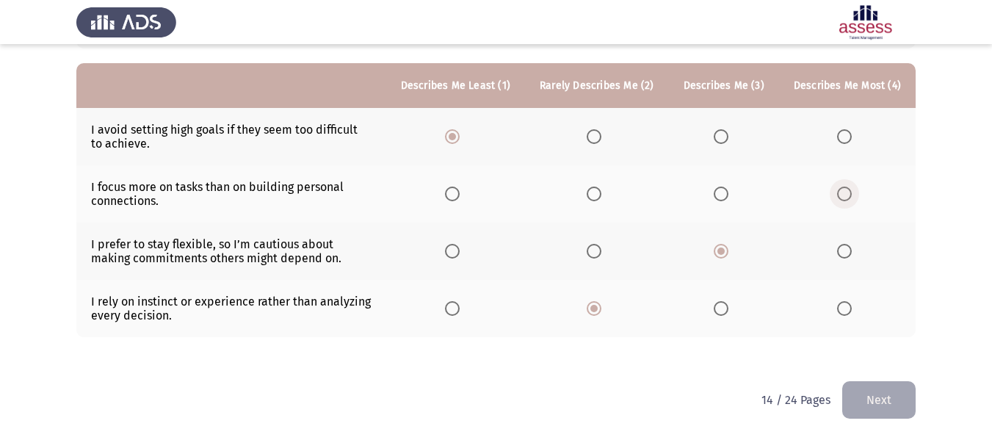
click at [844, 194] on input "Select an option" at bounding box center [844, 193] width 15 height 15
click at [857, 401] on button "Next" at bounding box center [878, 399] width 73 height 37
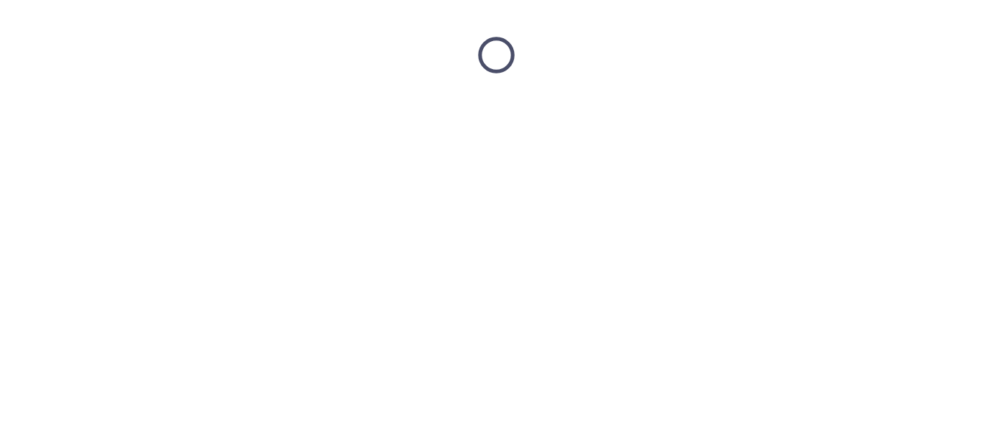
scroll to position [0, 0]
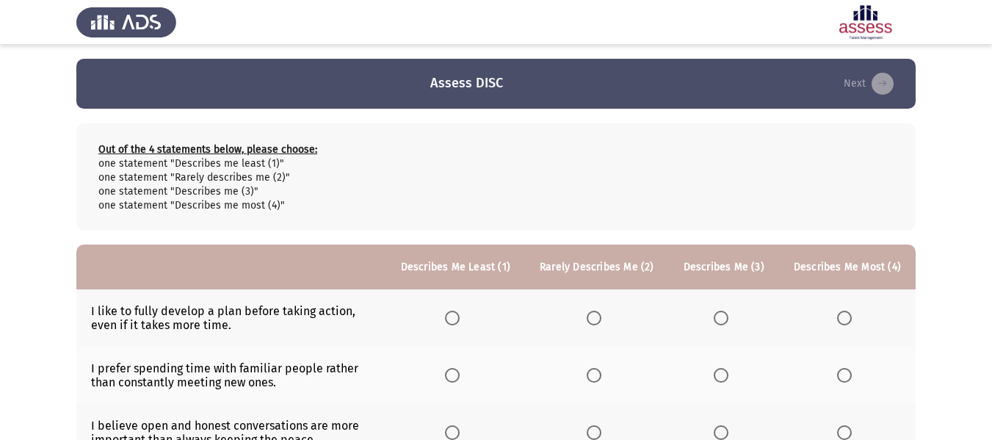
click at [459, 315] on span "Select an option" at bounding box center [452, 317] width 15 height 15
click at [459, 315] on input "Select an option" at bounding box center [452, 317] width 15 height 15
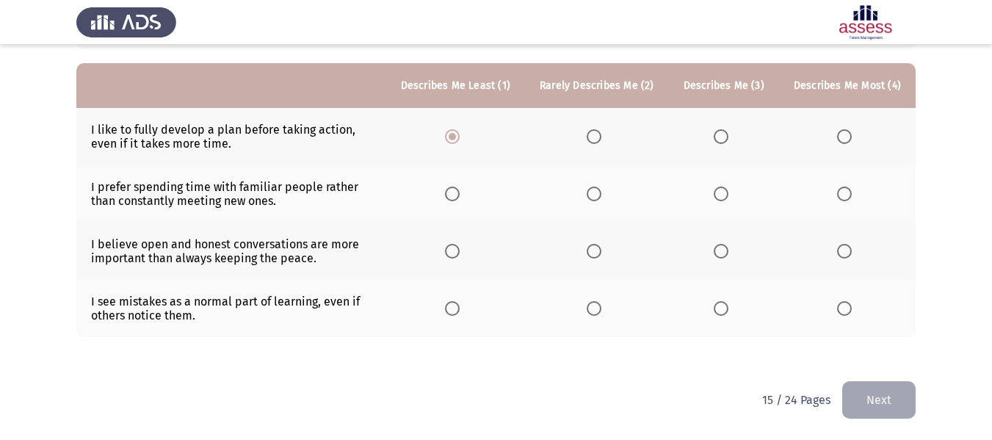
click at [843, 198] on span "Select an option" at bounding box center [844, 193] width 15 height 15
click at [843, 198] on input "Select an option" at bounding box center [844, 193] width 15 height 15
click at [728, 250] on span "Select an option" at bounding box center [720, 251] width 15 height 15
click at [728, 250] on input "Select an option" at bounding box center [720, 251] width 15 height 15
click at [607, 309] on label "Select an option" at bounding box center [596, 308] width 21 height 15
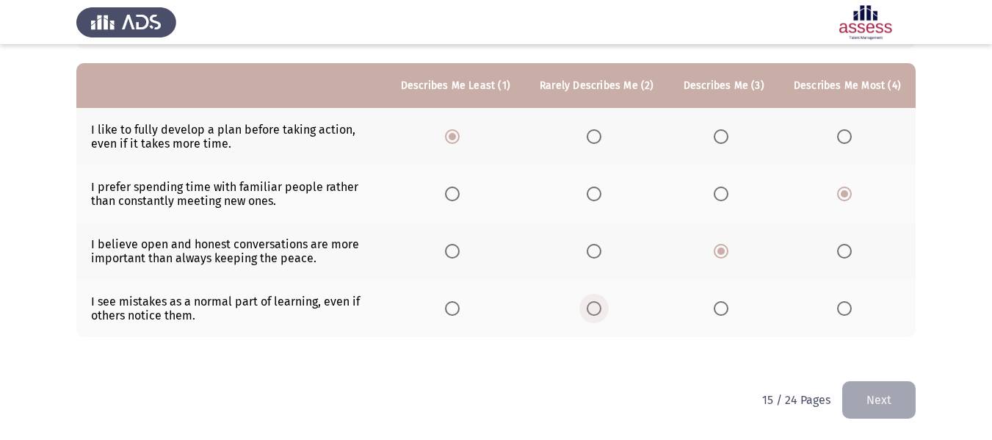
click at [601, 309] on input "Select an option" at bounding box center [593, 308] width 15 height 15
click at [906, 393] on button "Next" at bounding box center [878, 399] width 73 height 37
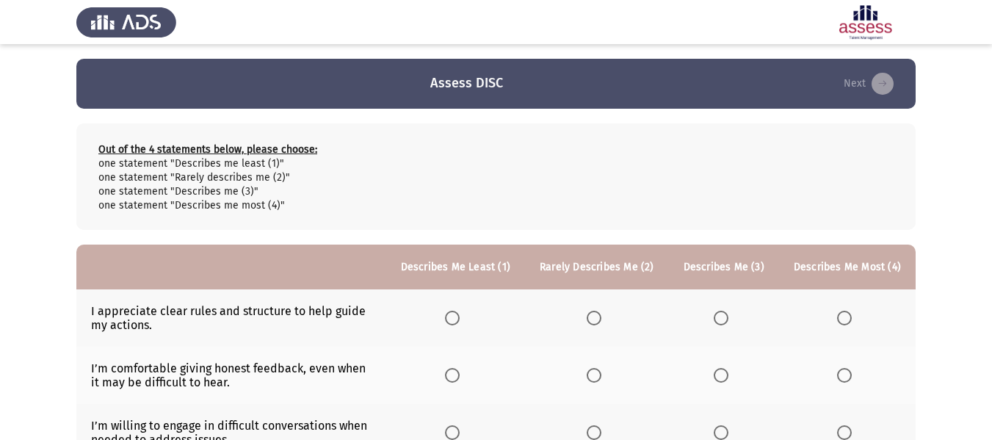
click at [454, 320] on th at bounding box center [455, 317] width 139 height 57
click at [459, 320] on span "Select an option" at bounding box center [452, 317] width 15 height 15
click at [459, 320] on input "Select an option" at bounding box center [452, 317] width 15 height 15
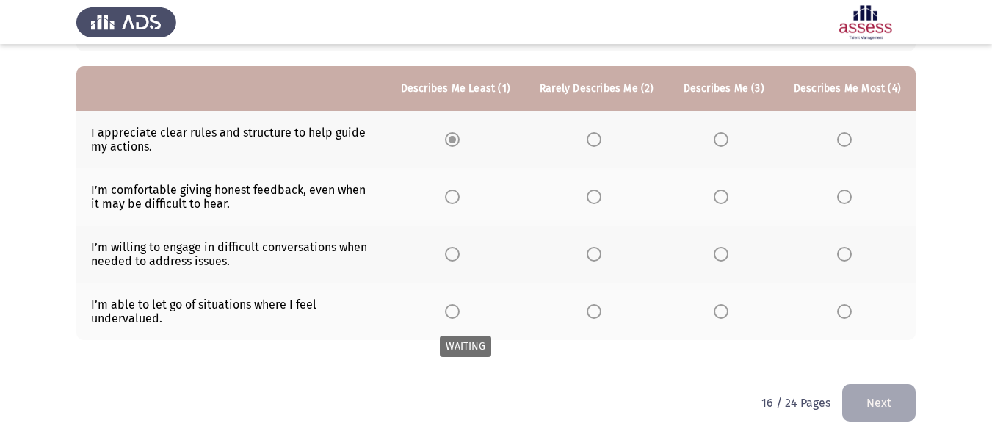
scroll to position [181, 0]
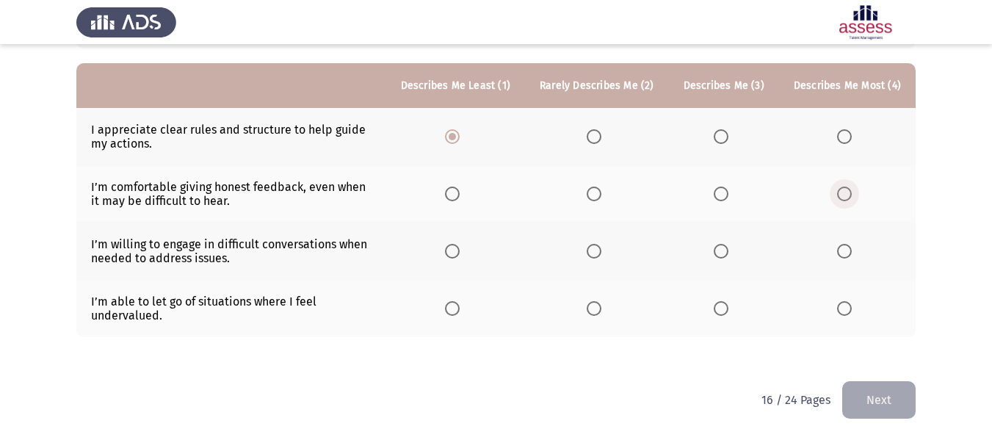
click at [845, 195] on span "Select an option" at bounding box center [844, 193] width 15 height 15
click at [845, 195] on input "Select an option" at bounding box center [844, 193] width 15 height 15
click at [727, 250] on span "Select an option" at bounding box center [720, 251] width 15 height 15
click at [727, 250] on input "Select an option" at bounding box center [720, 251] width 15 height 15
click at [601, 308] on span "Select an option" at bounding box center [593, 308] width 15 height 15
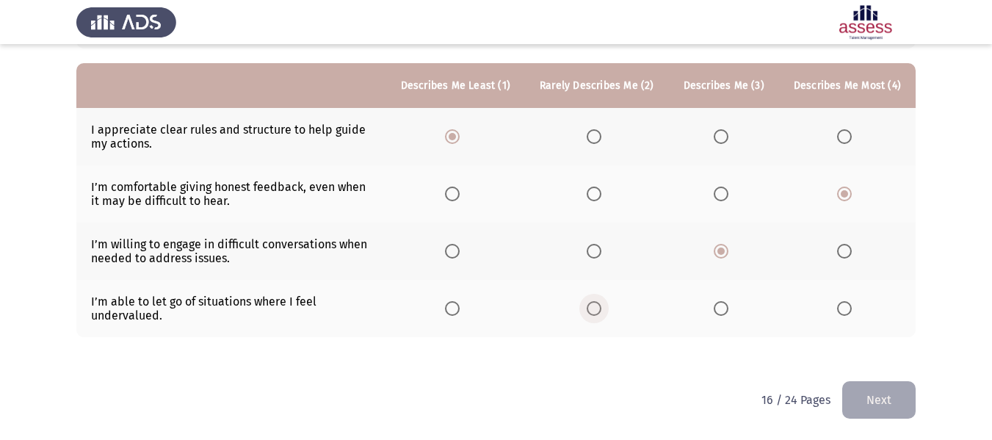
click at [601, 308] on input "Select an option" at bounding box center [593, 308] width 15 height 15
click at [873, 390] on button "Next" at bounding box center [878, 399] width 73 height 37
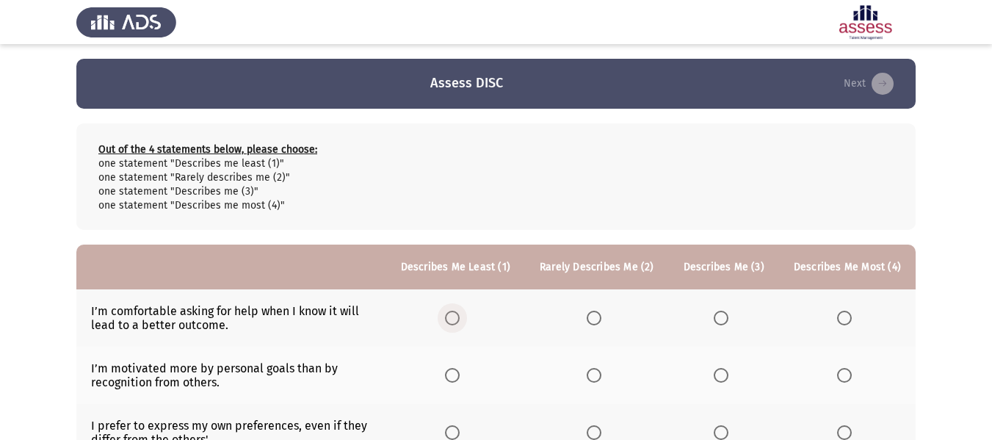
click at [455, 319] on span "Select an option" at bounding box center [452, 317] width 15 height 15
click at [455, 319] on input "Select an option" at bounding box center [452, 317] width 15 height 15
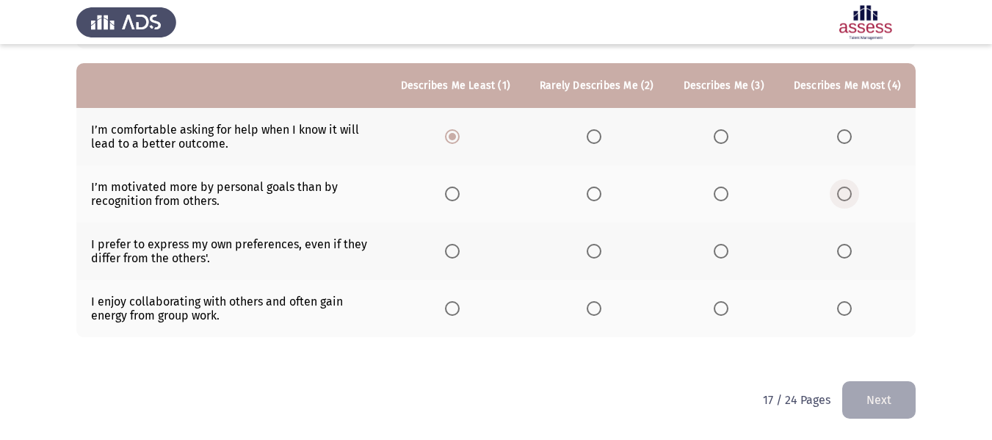
click at [847, 200] on span "Select an option" at bounding box center [844, 193] width 15 height 15
click at [847, 200] on input "Select an option" at bounding box center [844, 193] width 15 height 15
click at [728, 254] on span "Select an option" at bounding box center [720, 251] width 15 height 15
click at [728, 254] on input "Select an option" at bounding box center [720, 251] width 15 height 15
click at [601, 305] on span "Select an option" at bounding box center [593, 308] width 15 height 15
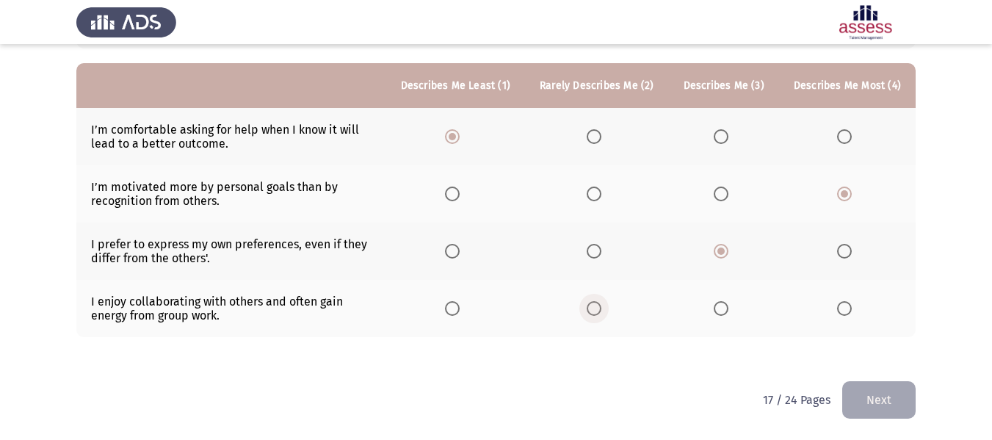
click at [601, 305] on input "Select an option" at bounding box center [593, 308] width 15 height 15
click at [873, 393] on button "Next" at bounding box center [878, 399] width 73 height 37
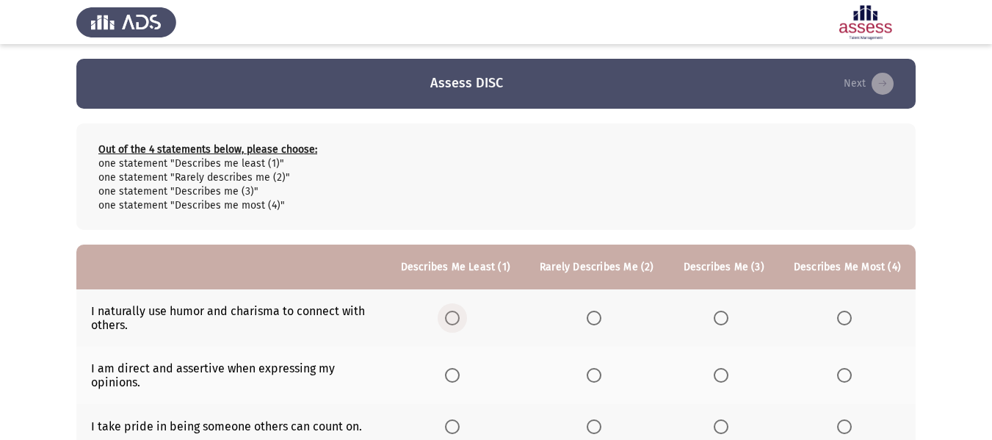
click at [459, 310] on span "Select an option" at bounding box center [452, 317] width 15 height 15
click at [459, 310] on input "Select an option" at bounding box center [452, 317] width 15 height 15
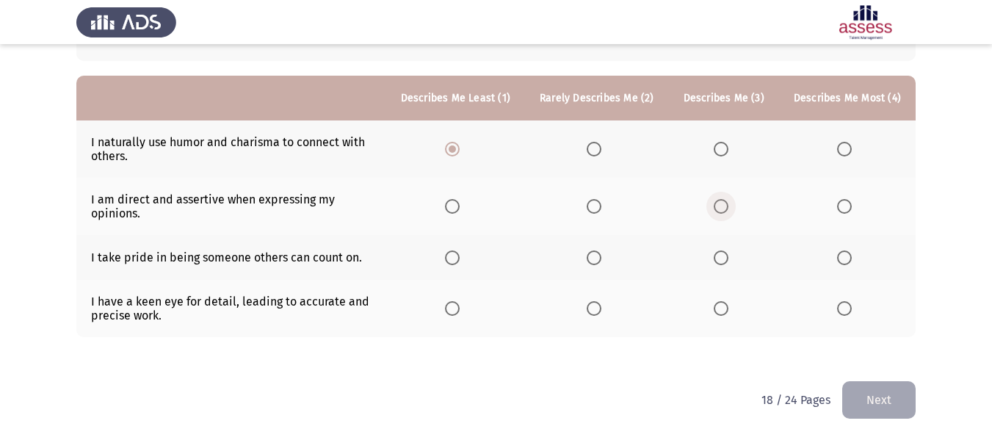
click at [718, 208] on span "Select an option" at bounding box center [720, 206] width 15 height 15
click at [718, 208] on input "Select an option" at bounding box center [720, 206] width 15 height 15
click at [850, 260] on span "Select an option" at bounding box center [844, 257] width 15 height 15
click at [850, 260] on input "Select an option" at bounding box center [844, 257] width 15 height 15
click at [597, 313] on span "Select an option" at bounding box center [593, 308] width 15 height 15
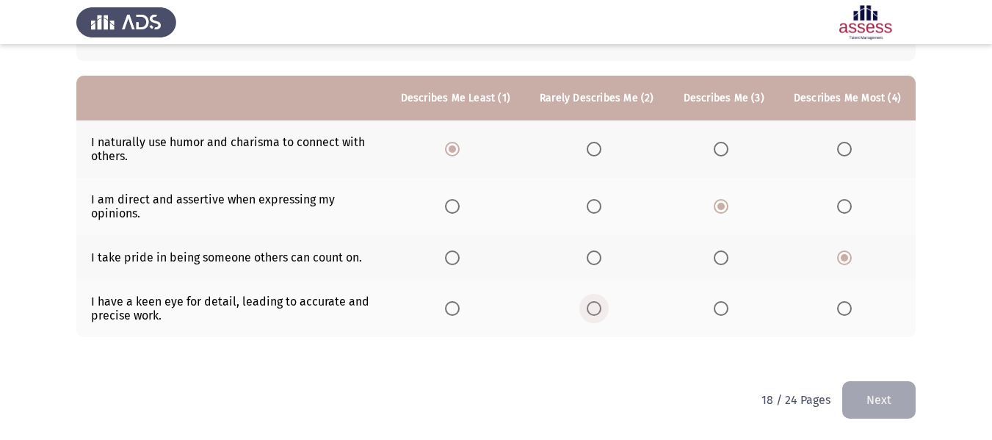
click at [597, 313] on input "Select an option" at bounding box center [593, 308] width 15 height 15
click at [912, 398] on button "Next" at bounding box center [878, 399] width 73 height 37
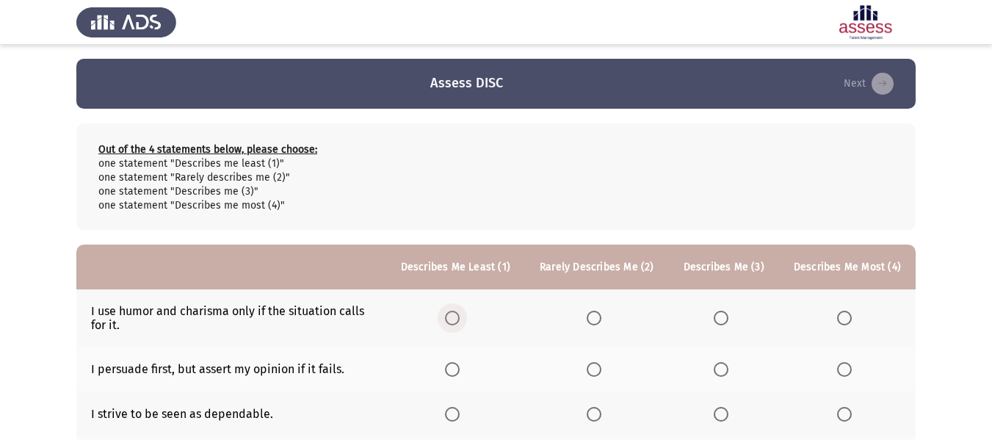
click at [458, 315] on span "Select an option" at bounding box center [452, 317] width 15 height 15
click at [458, 315] on input "Select an option" at bounding box center [452, 317] width 15 height 15
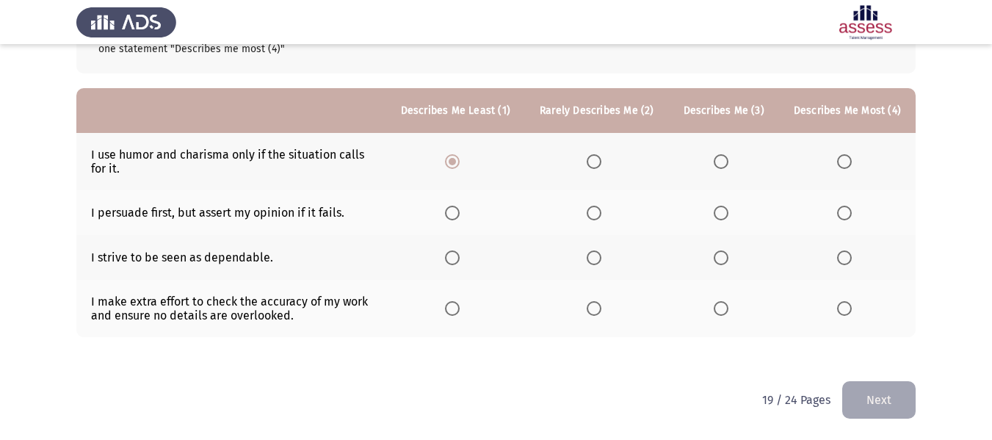
click at [727, 215] on span "Select an option" at bounding box center [720, 212] width 15 height 15
click at [727, 215] on input "Select an option" at bounding box center [720, 212] width 15 height 15
click at [841, 258] on span "Select an option" at bounding box center [844, 257] width 15 height 15
click at [841, 258] on input "Select an option" at bounding box center [844, 257] width 15 height 15
click at [599, 309] on span "Select an option" at bounding box center [593, 308] width 15 height 15
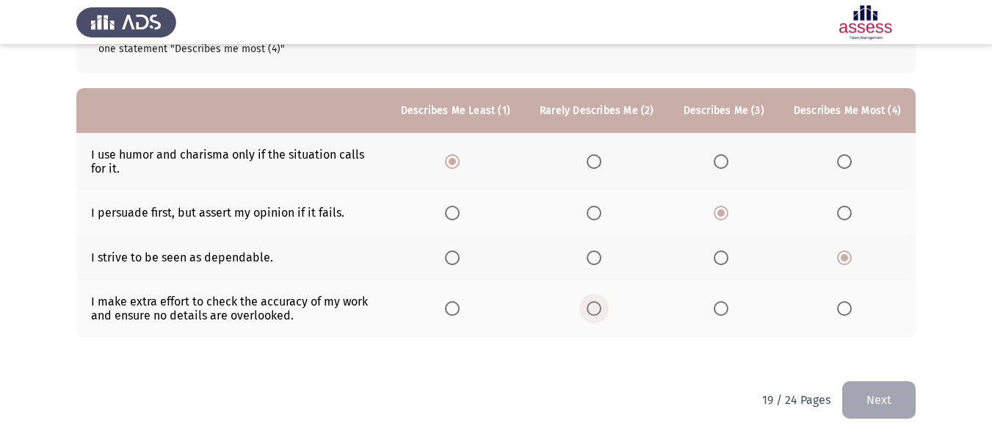
click at [599, 309] on input "Select an option" at bounding box center [593, 308] width 15 height 15
click at [873, 391] on button "Next" at bounding box center [878, 399] width 73 height 37
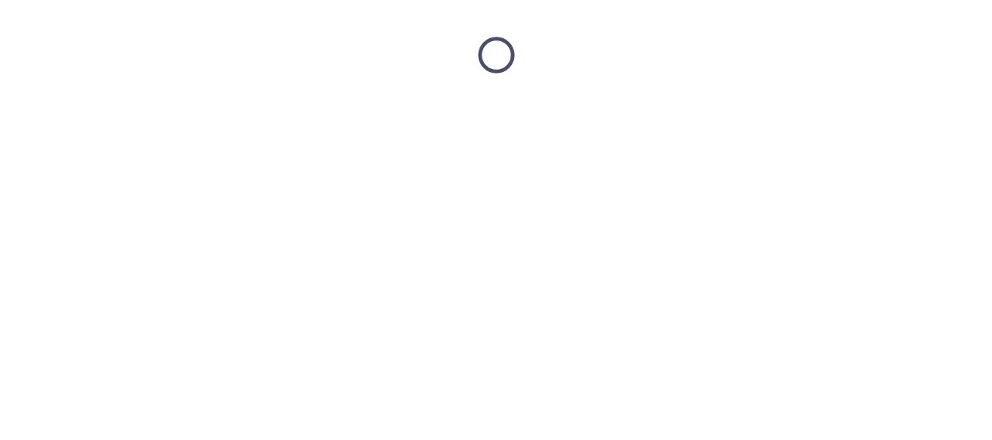
scroll to position [0, 0]
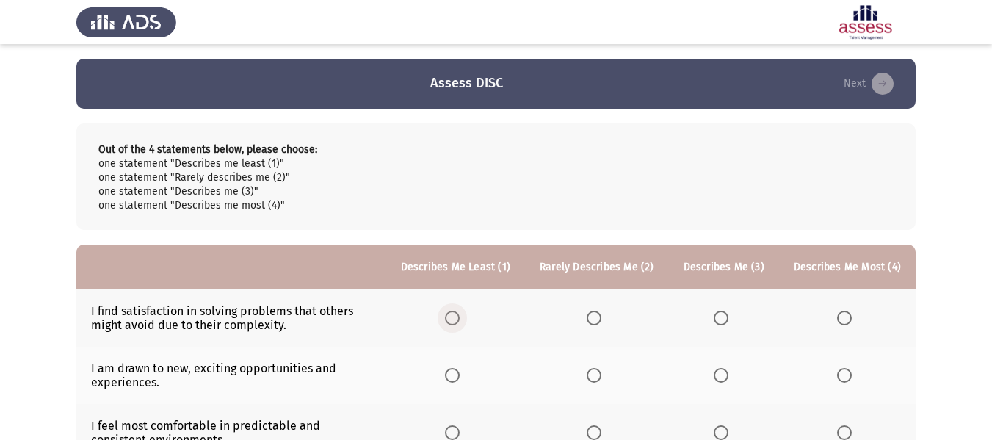
click at [459, 314] on span "Select an option" at bounding box center [452, 317] width 15 height 15
click at [459, 314] on input "Select an option" at bounding box center [452, 317] width 15 height 15
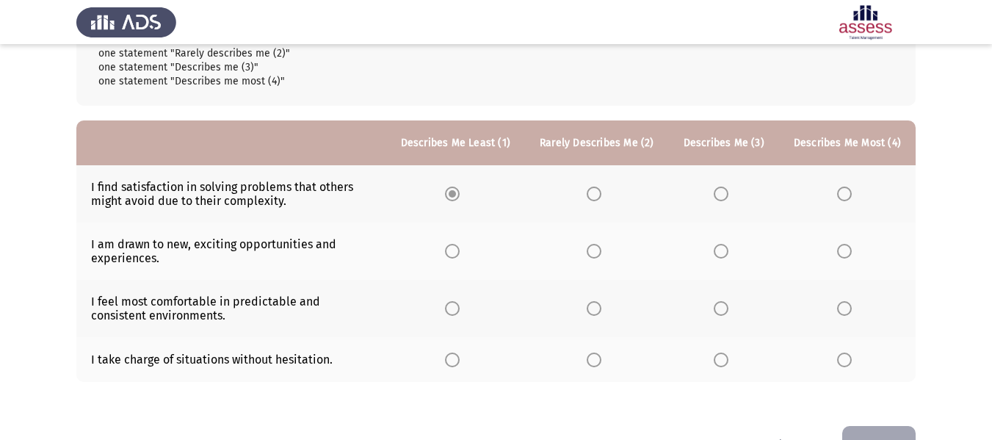
scroll to position [169, 0]
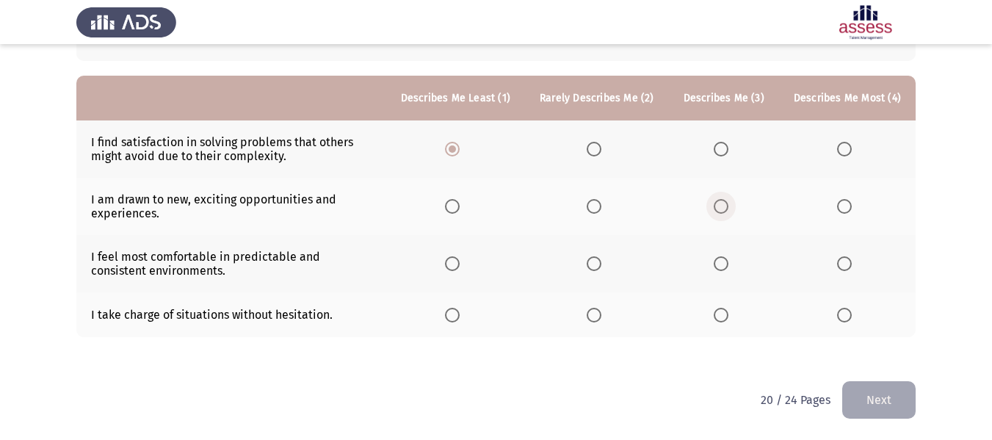
click at [726, 203] on span "Select an option" at bounding box center [720, 206] width 15 height 15
click at [726, 203] on input "Select an option" at bounding box center [720, 206] width 15 height 15
click at [842, 267] on span "Select an option" at bounding box center [844, 263] width 15 height 15
click at [842, 267] on input "Select an option" at bounding box center [844, 263] width 15 height 15
click at [598, 313] on span "Select an option" at bounding box center [593, 315] width 15 height 15
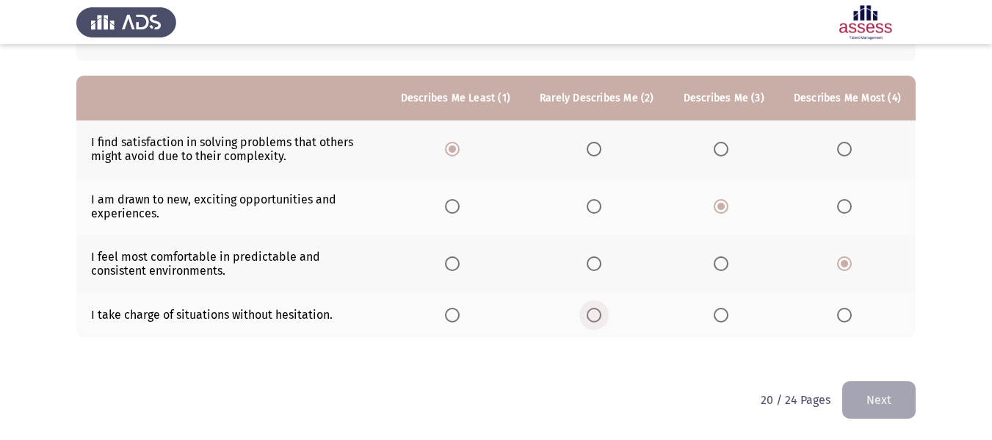
click at [598, 313] on input "Select an option" at bounding box center [593, 315] width 15 height 15
click at [879, 399] on button "Next" at bounding box center [878, 399] width 73 height 37
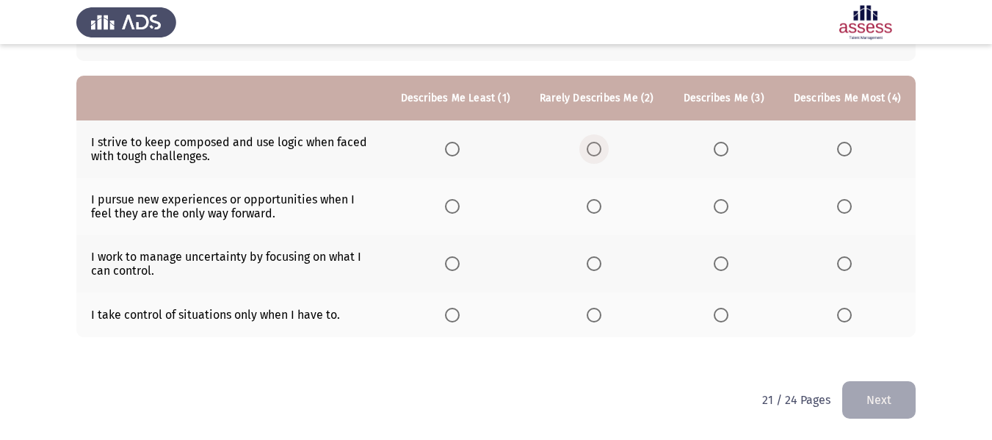
click at [601, 150] on span "Select an option" at bounding box center [593, 149] width 15 height 15
click at [601, 150] on input "Select an option" at bounding box center [593, 149] width 15 height 15
click at [721, 206] on span "Select an option" at bounding box center [721, 206] width 0 height 0
click at [724, 205] on input "Select an option" at bounding box center [720, 206] width 15 height 15
click at [847, 269] on span "Select an option" at bounding box center [844, 263] width 15 height 15
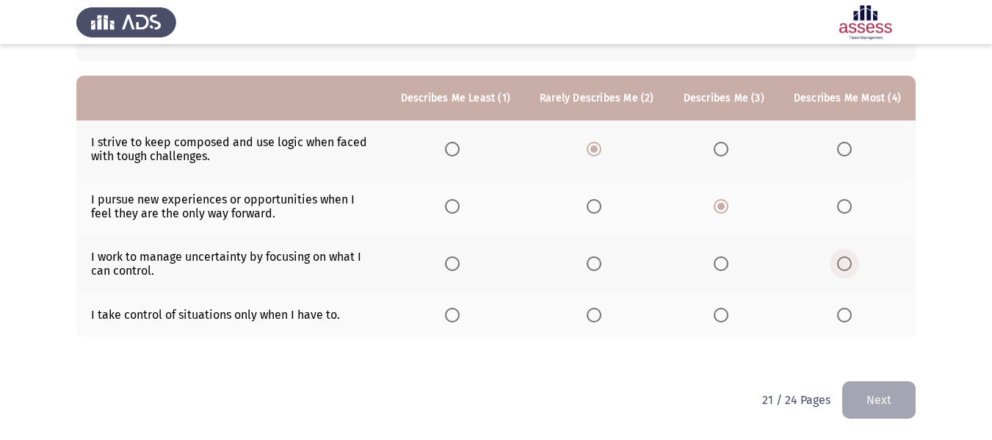
click at [847, 269] on input "Select an option" at bounding box center [844, 263] width 15 height 15
click at [459, 317] on span "Select an option" at bounding box center [452, 315] width 15 height 15
click at [459, 317] on input "Select an option" at bounding box center [452, 315] width 15 height 15
click at [879, 394] on button "Next" at bounding box center [878, 399] width 73 height 37
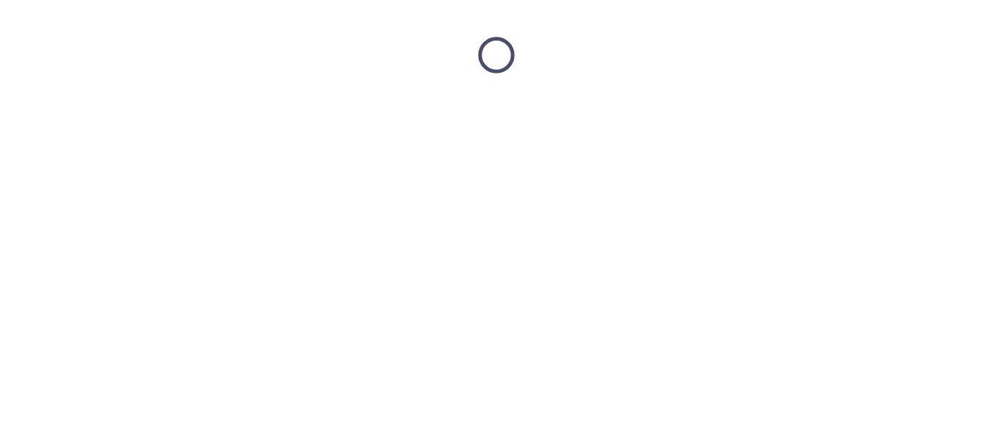
scroll to position [0, 0]
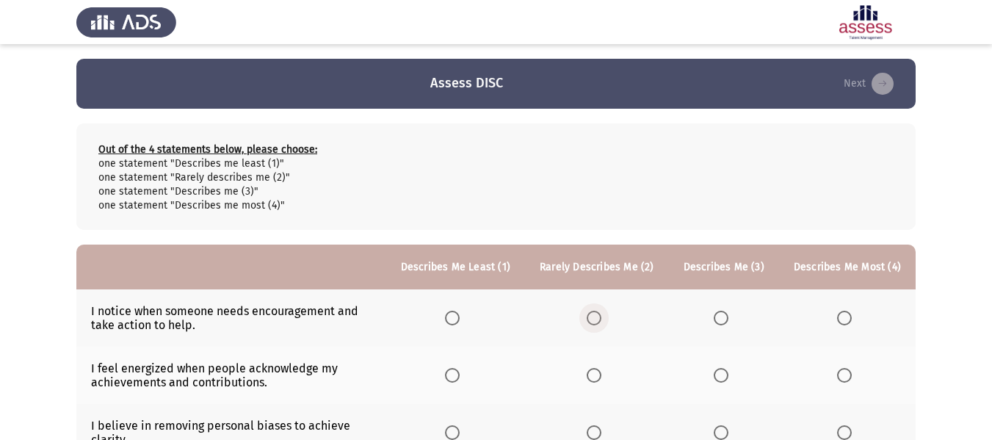
click at [607, 320] on label "Select an option" at bounding box center [596, 317] width 21 height 15
click at [601, 320] on input "Select an option" at bounding box center [593, 317] width 15 height 15
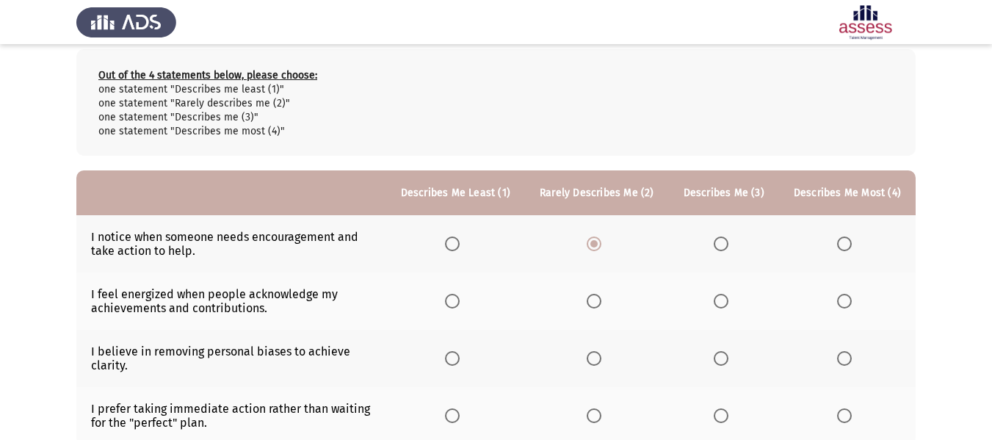
scroll to position [114, 0]
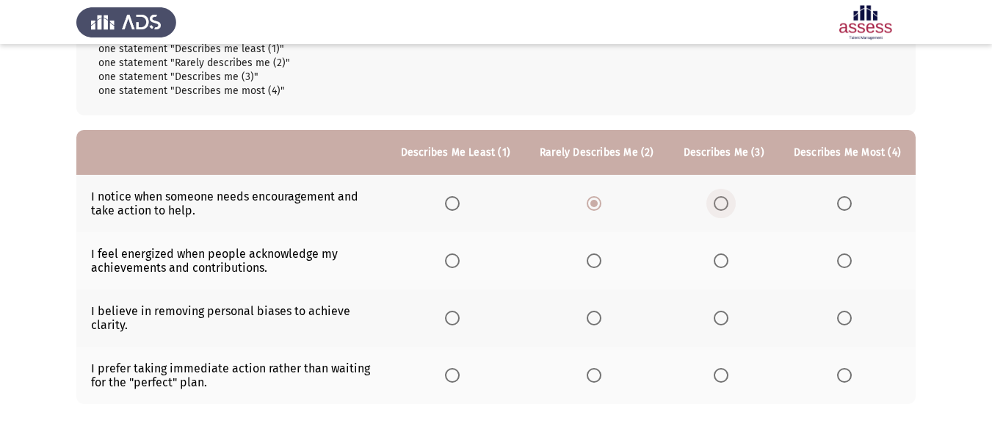
click at [724, 206] on span "Select an option" at bounding box center [720, 203] width 15 height 15
click at [724, 206] on input "Select an option" at bounding box center [720, 203] width 15 height 15
click at [601, 269] on th at bounding box center [597, 260] width 144 height 57
click at [601, 261] on span "Select an option" at bounding box center [593, 260] width 15 height 15
click at [601, 261] on input "Select an option" at bounding box center [593, 260] width 15 height 15
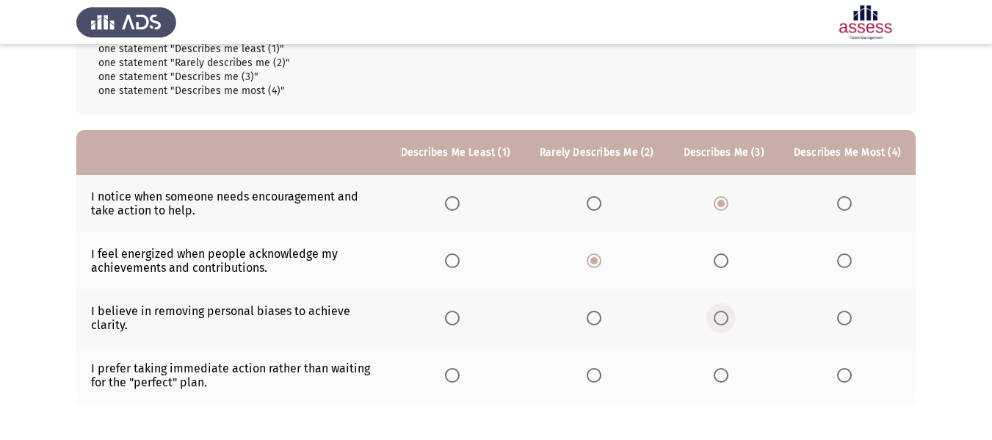
click at [721, 318] on span "Select an option" at bounding box center [721, 318] width 0 height 0
click at [724, 318] on input "Select an option" at bounding box center [720, 317] width 15 height 15
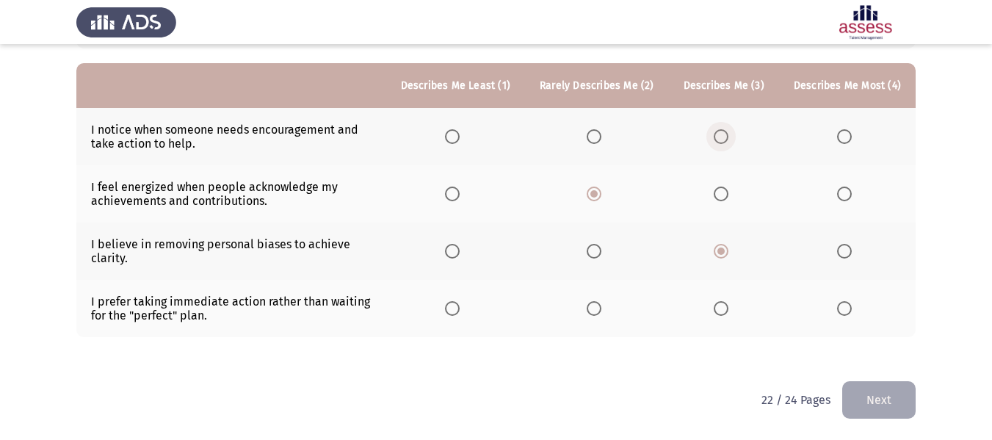
click at [721, 131] on span "Select an option" at bounding box center [720, 136] width 15 height 15
click at [721, 131] on input "Select an option" at bounding box center [720, 136] width 15 height 15
click at [465, 252] on label "Select an option" at bounding box center [455, 251] width 21 height 15
click at [459, 252] on input "Select an option" at bounding box center [452, 251] width 15 height 15
click at [843, 312] on span "Select an option" at bounding box center [844, 308] width 15 height 15
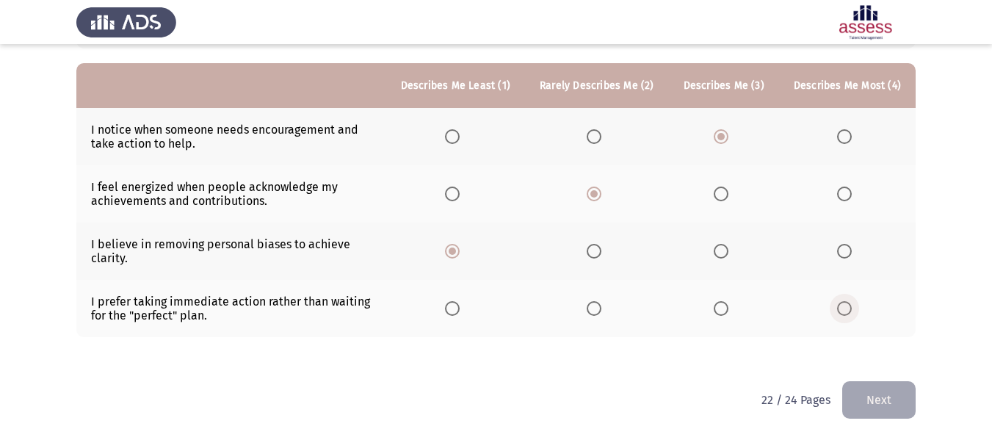
click at [843, 312] on input "Select an option" at bounding box center [844, 308] width 15 height 15
click at [878, 395] on button "Next" at bounding box center [878, 399] width 73 height 37
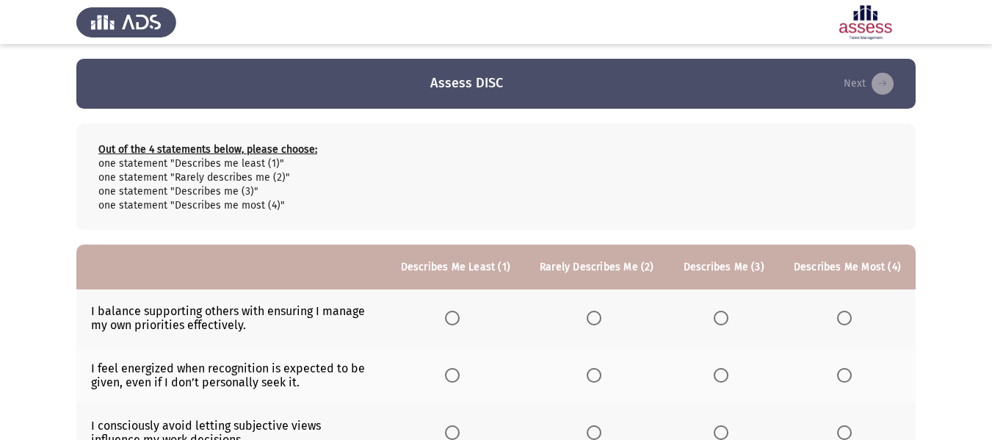
scroll to position [169, 0]
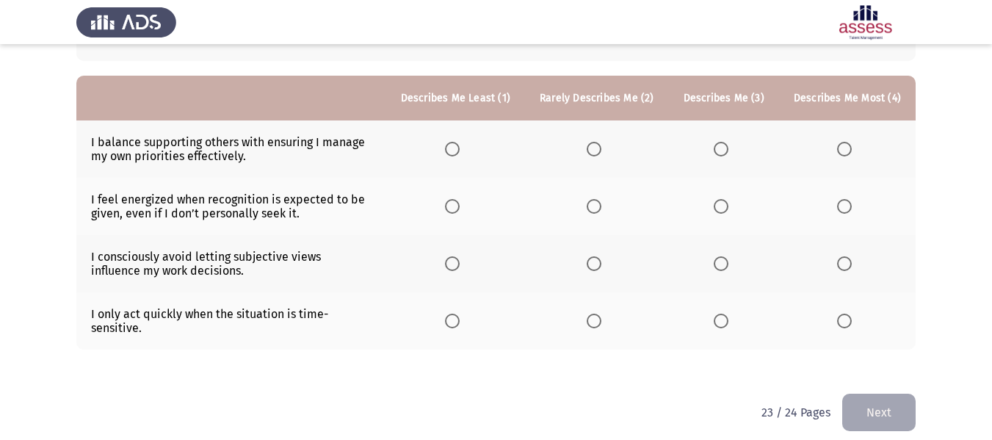
click at [728, 143] on span "Select an option" at bounding box center [720, 149] width 15 height 15
click at [728, 143] on input "Select an option" at bounding box center [720, 149] width 15 height 15
click at [596, 263] on span "Select an option" at bounding box center [593, 263] width 15 height 15
click at [596, 263] on input "Select an option" at bounding box center [593, 263] width 15 height 15
click at [840, 208] on span "Select an option" at bounding box center [844, 206] width 15 height 15
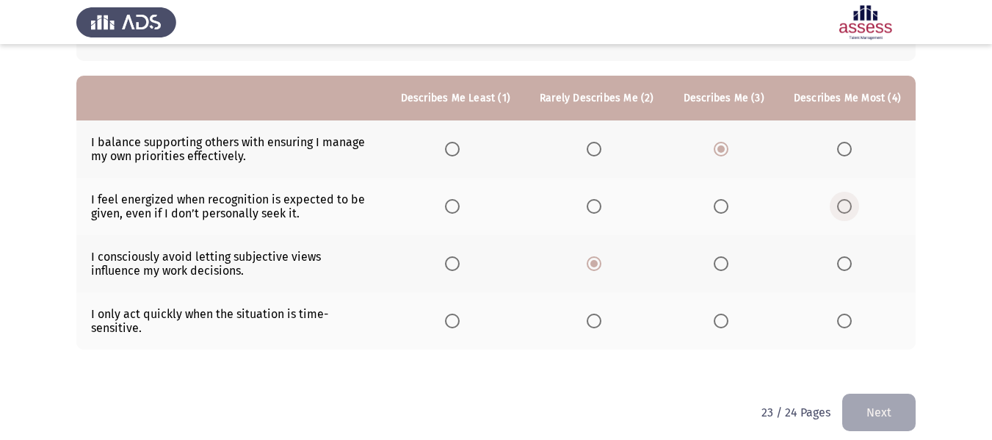
click at [840, 208] on input "Select an option" at bounding box center [844, 206] width 15 height 15
click at [460, 322] on th at bounding box center [455, 320] width 139 height 57
click at [459, 316] on span "Select an option" at bounding box center [452, 320] width 15 height 15
click at [459, 316] on input "Select an option" at bounding box center [452, 320] width 15 height 15
click at [881, 400] on button "Next" at bounding box center [878, 411] width 73 height 37
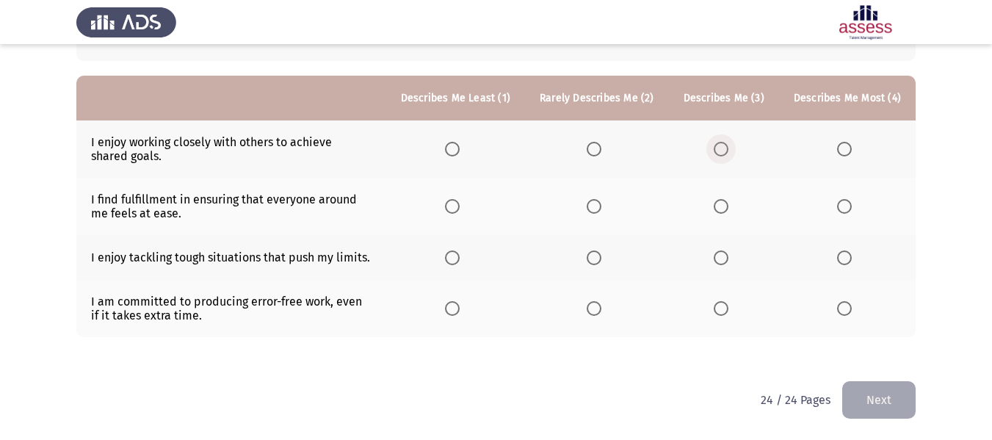
click at [722, 145] on span "Select an option" at bounding box center [720, 149] width 15 height 15
click at [722, 145] on input "Select an option" at bounding box center [720, 149] width 15 height 15
click at [845, 204] on span "Select an option" at bounding box center [844, 206] width 15 height 15
click at [845, 204] on input "Select an option" at bounding box center [844, 206] width 15 height 15
click at [594, 261] on span "Select an option" at bounding box center [593, 257] width 15 height 15
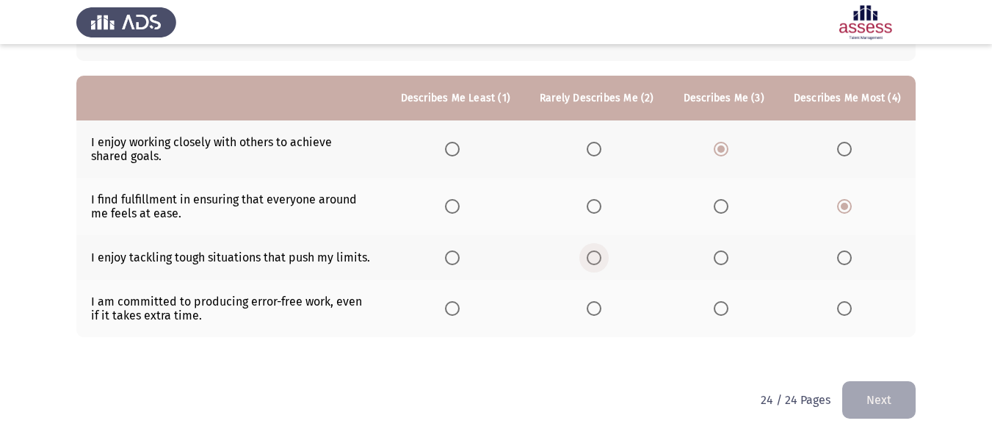
click at [594, 261] on input "Select an option" at bounding box center [593, 257] width 15 height 15
click at [459, 303] on span "Select an option" at bounding box center [452, 308] width 15 height 15
click at [459, 303] on input "Select an option" at bounding box center [452, 308] width 15 height 15
click at [876, 388] on button "Next" at bounding box center [878, 399] width 73 height 37
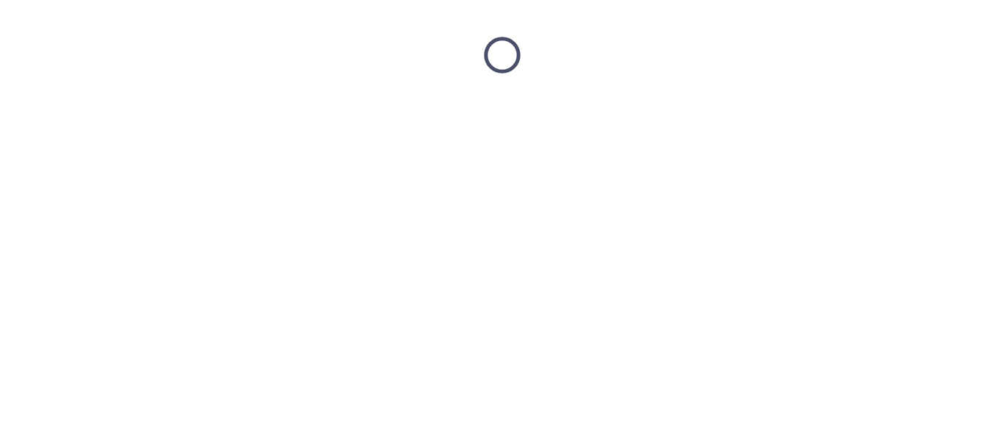
scroll to position [0, 0]
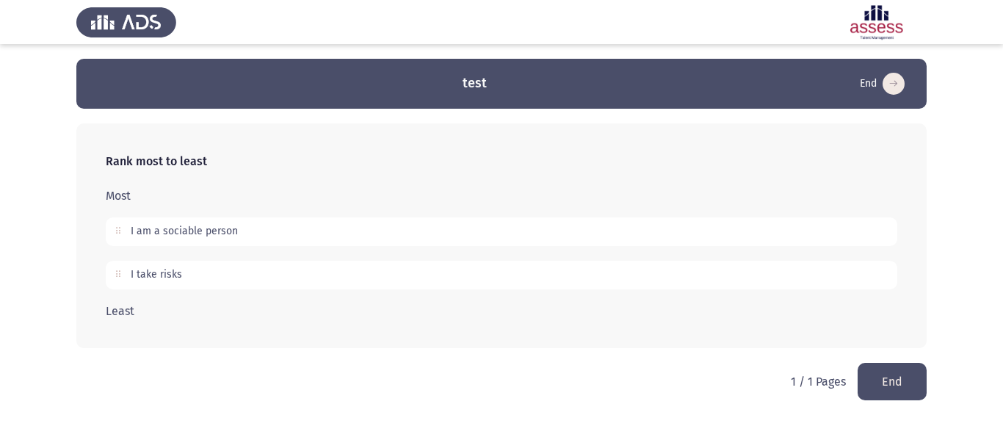
click at [196, 232] on p "I am a sociable person" at bounding box center [184, 231] width 107 height 12
click at [173, 266] on div "I take risks" at bounding box center [501, 275] width 791 height 29
drag, startPoint x: 122, startPoint y: 304, endPoint x: 244, endPoint y: 332, distance: 125.0
click at [244, 332] on div "Rank most to least Most I am a sociable person I take risks Least" at bounding box center [501, 235] width 850 height 225
click at [883, 384] on button "End" at bounding box center [891, 381] width 69 height 37
